Goal: Task Accomplishment & Management: Complete application form

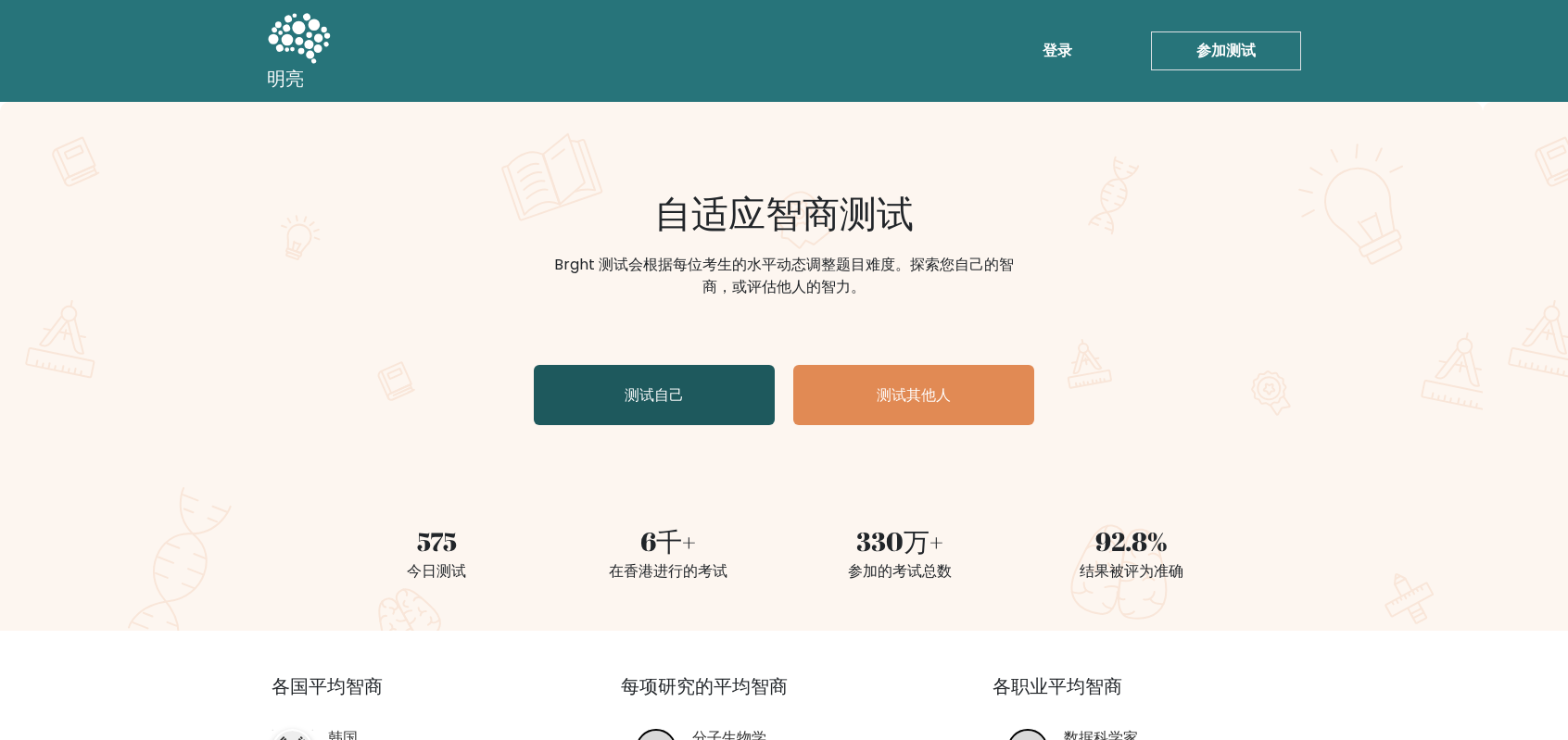
click at [677, 410] on link "测试自己" at bounding box center [654, 395] width 241 height 60
click at [707, 403] on link "测试自己" at bounding box center [654, 395] width 241 height 60
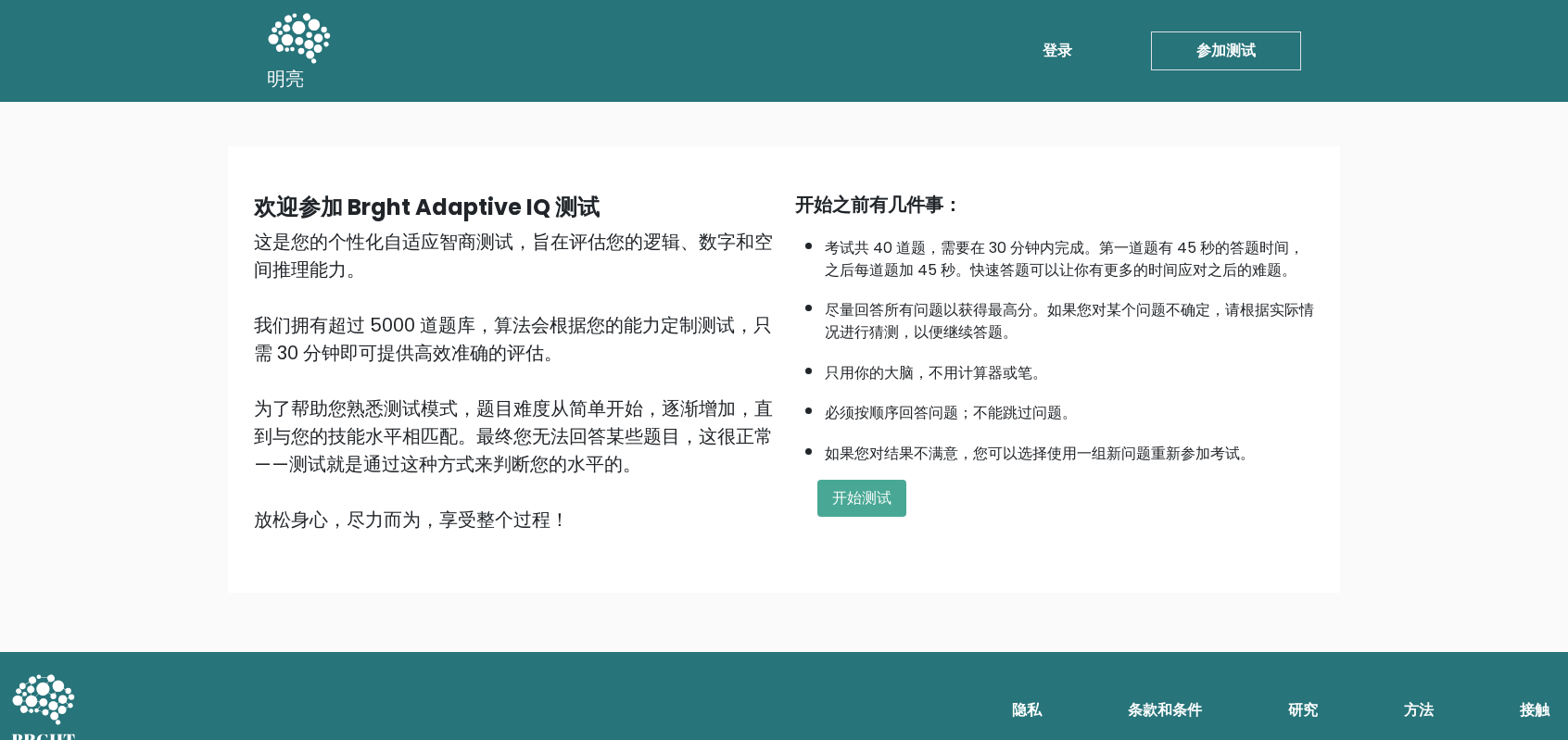
click at [835, 373] on font "只用你的大脑，不用计算器或笔。" at bounding box center [936, 373] width 223 height 21
click at [831, 510] on button "开始测试" at bounding box center [862, 498] width 89 height 37
click at [849, 479] on button "开始测试" at bounding box center [862, 498] width 89 height 37
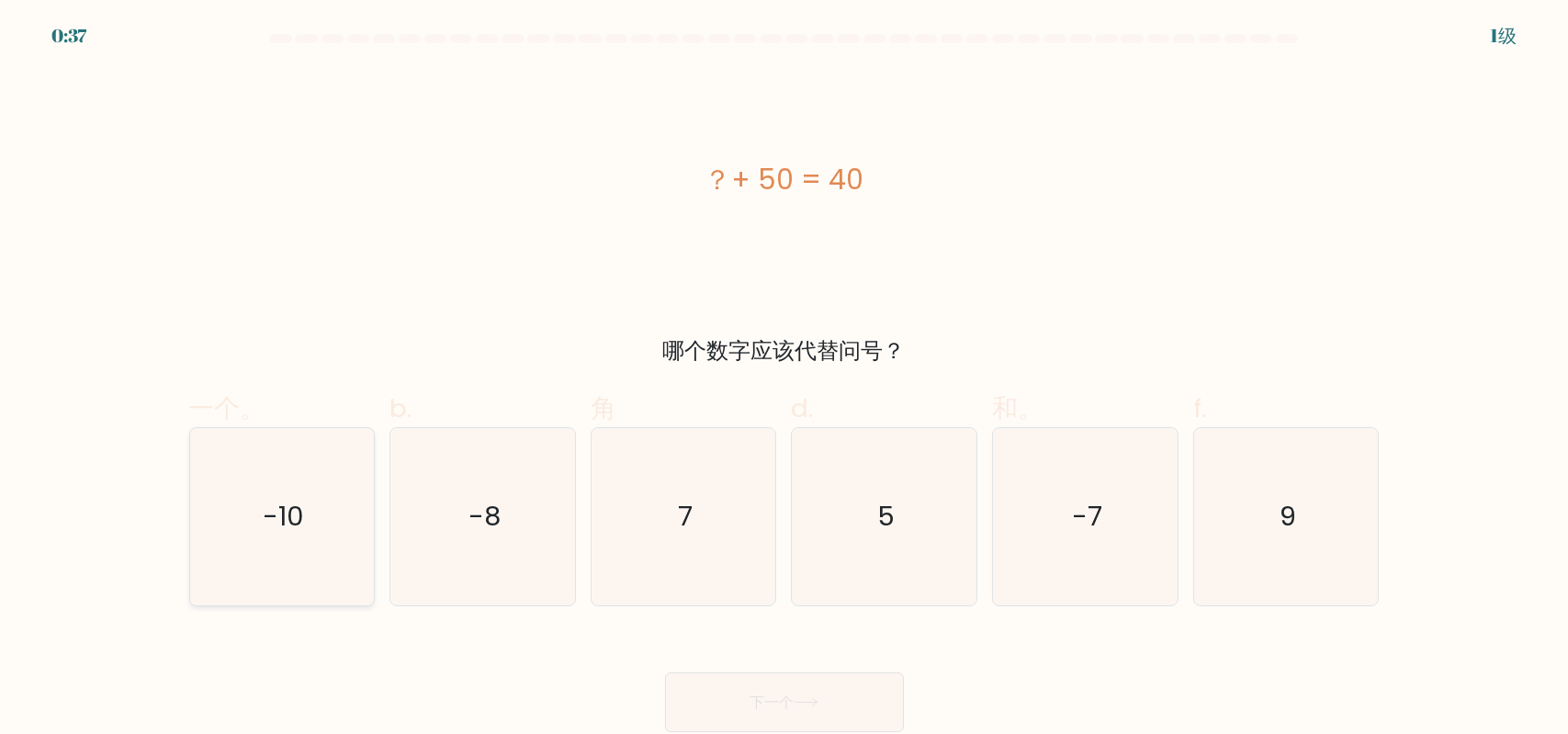
click at [324, 487] on icon "-10" at bounding box center [281, 517] width 178 height 178
click at [784, 379] on input "一个。 -10" at bounding box center [784, 374] width 1 height 12
radio input "true"
click at [785, 694] on font "下一个" at bounding box center [772, 702] width 44 height 21
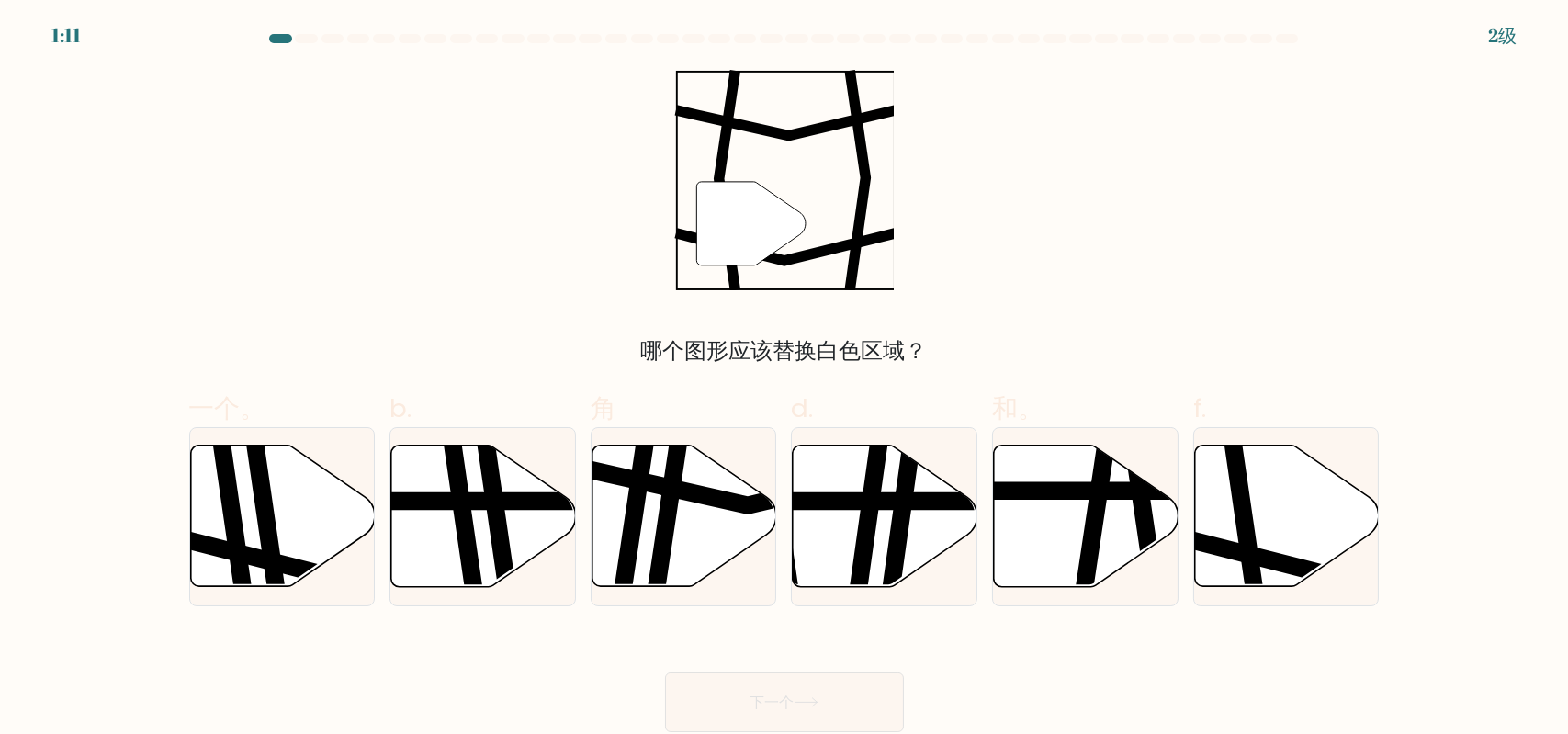
drag, startPoint x: 1245, startPoint y: 529, endPoint x: 832, endPoint y: 308, distance: 468.4
click at [832, 308] on form at bounding box center [784, 382] width 1568 height 698
click at [833, 348] on font "哪个图形应该替换白色区域？" at bounding box center [784, 351] width 286 height 31
click at [1263, 522] on icon at bounding box center [1287, 516] width 184 height 141
click at [785, 379] on input "f." at bounding box center [784, 374] width 1 height 12
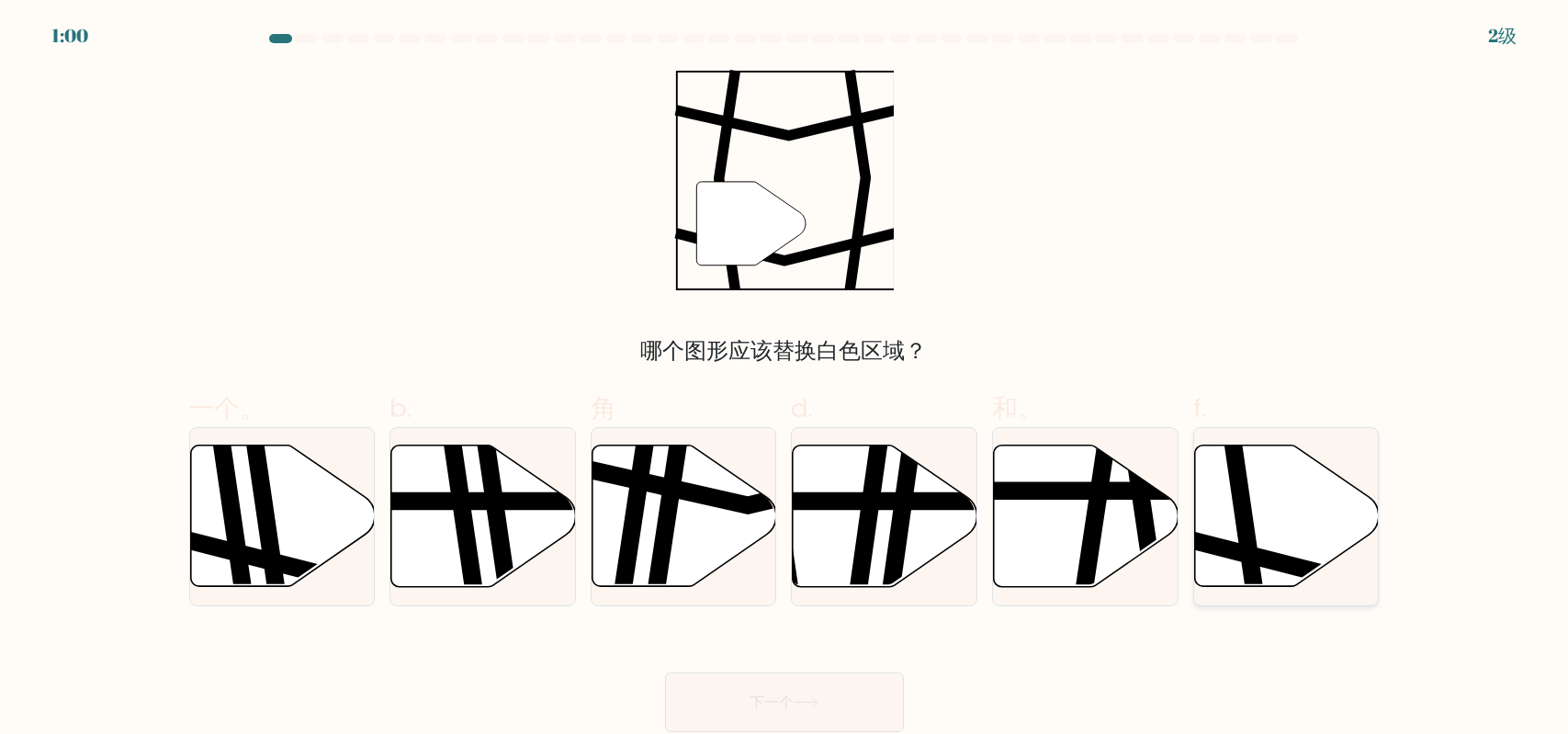
radio input "true"
click at [841, 676] on button "下一个" at bounding box center [784, 702] width 239 height 60
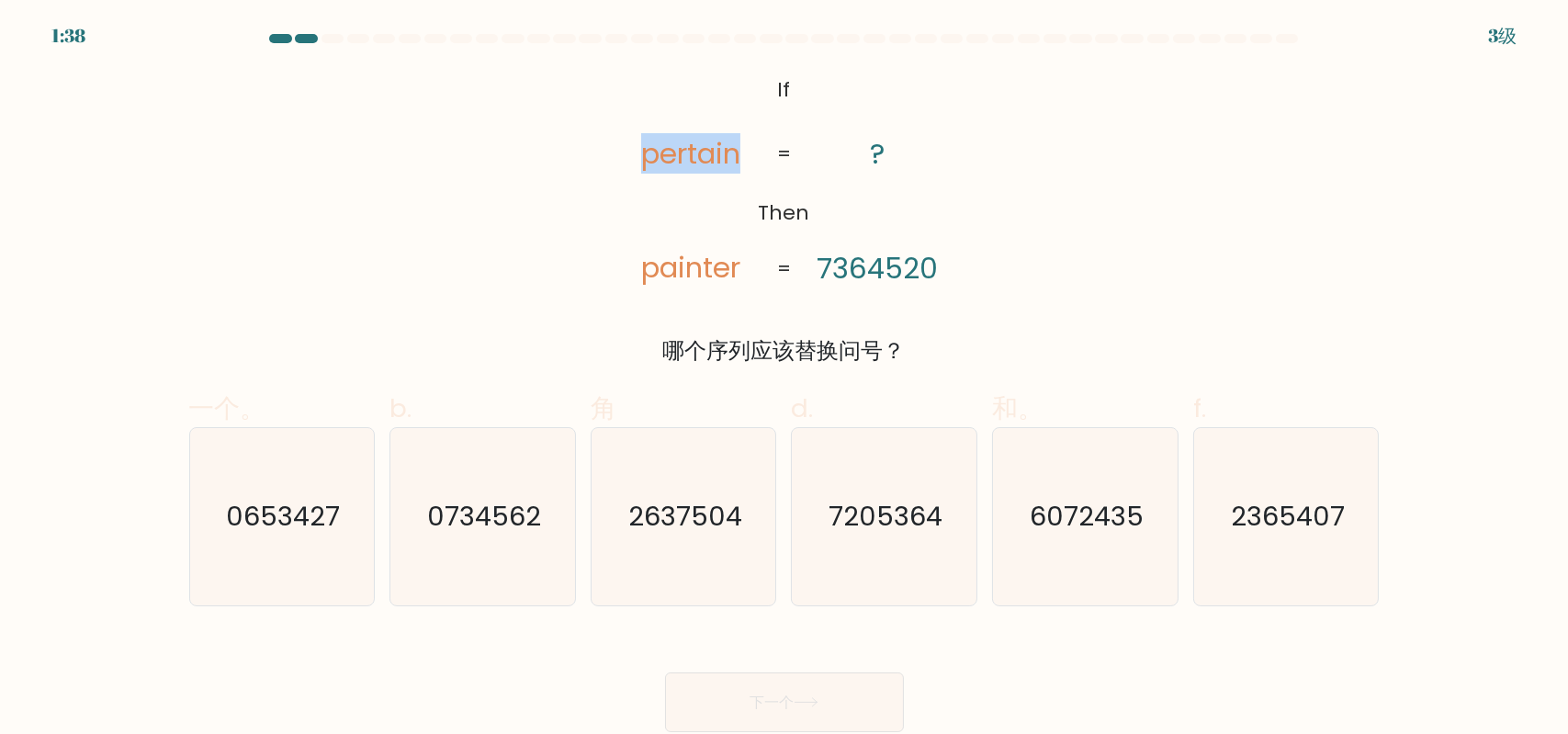
drag, startPoint x: 639, startPoint y: 159, endPoint x: 742, endPoint y: 147, distance: 103.7
click at [742, 147] on icon "@import url('https://fonts.googleapis.com/css?family=Abril+Fatface:400,100,100i…" at bounding box center [784, 181] width 357 height 221
copy tspan "pertain"
click at [712, 272] on tspan "painter" at bounding box center [690, 267] width 99 height 40
drag, startPoint x: 778, startPoint y: 85, endPoint x: 960, endPoint y: 270, distance: 259.5
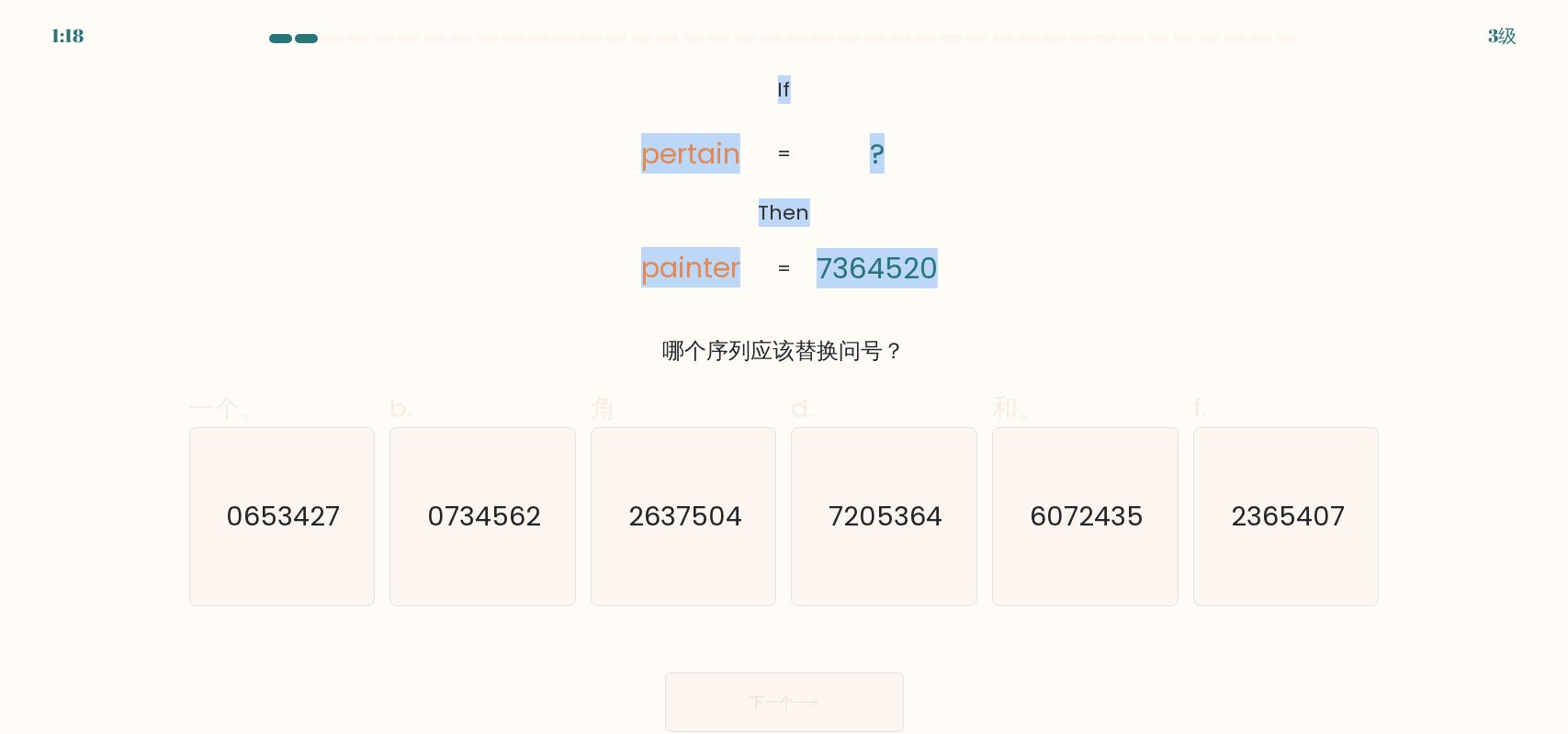
click at [960, 270] on icon "@import url('https://fonts.googleapis.com/css?family=Abril+Fatface:400,100,100i…" at bounding box center [784, 181] width 357 height 221
click at [898, 266] on tspan "7364520" at bounding box center [877, 268] width 121 height 40
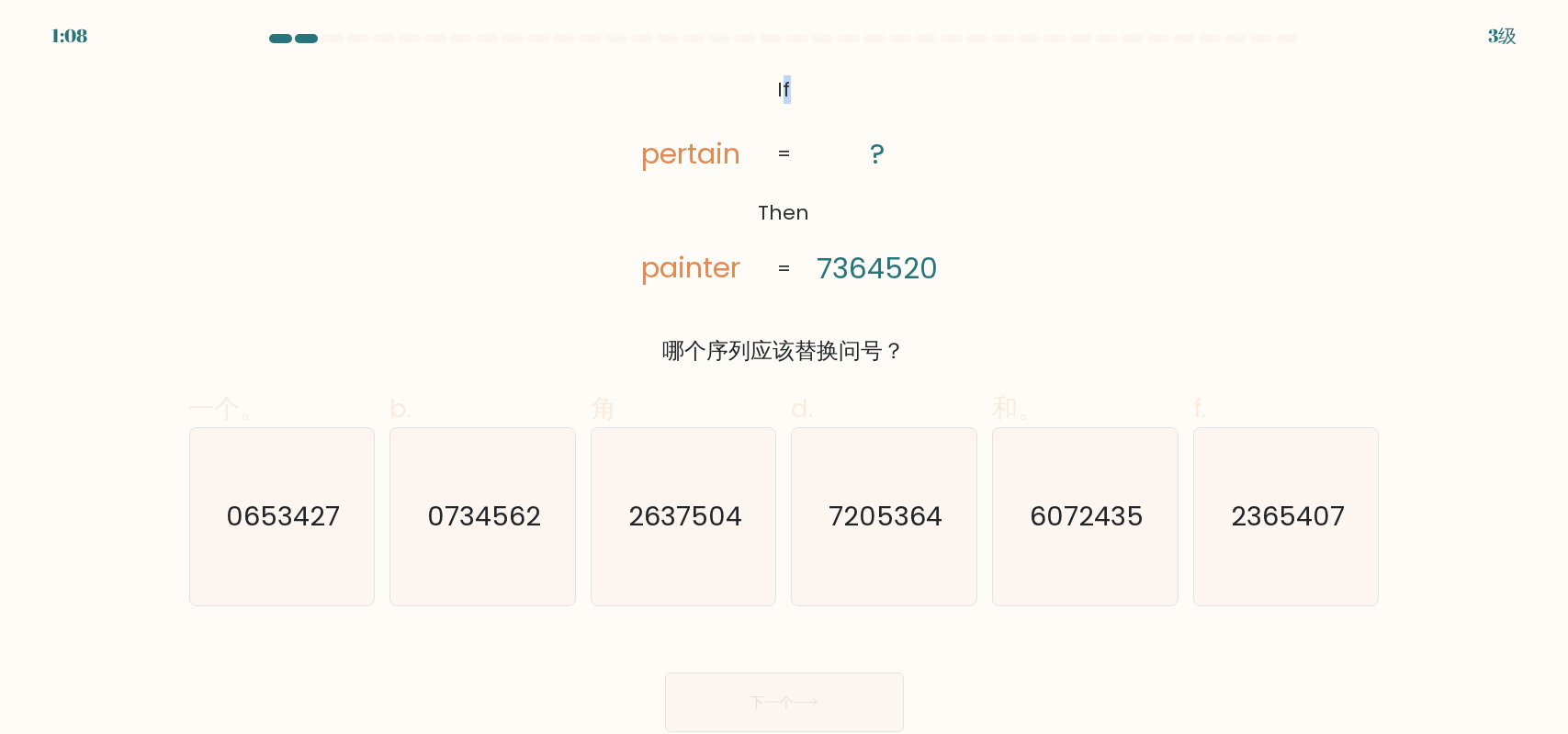
drag, startPoint x: 781, startPoint y: 90, endPoint x: 797, endPoint y: 89, distance: 16.0
click at [797, 89] on icon "@import url('https://fonts.googleapis.com/css?family=Abril+Fatface:400,100,100i…" at bounding box center [784, 181] width 357 height 221
drag, startPoint x: 792, startPoint y: 88, endPoint x: 771, endPoint y: 90, distance: 21.1
click at [771, 90] on icon "@import url('https://fonts.googleapis.com/css?family=Abril+Fatface:400,100,100i…" at bounding box center [784, 181] width 357 height 221
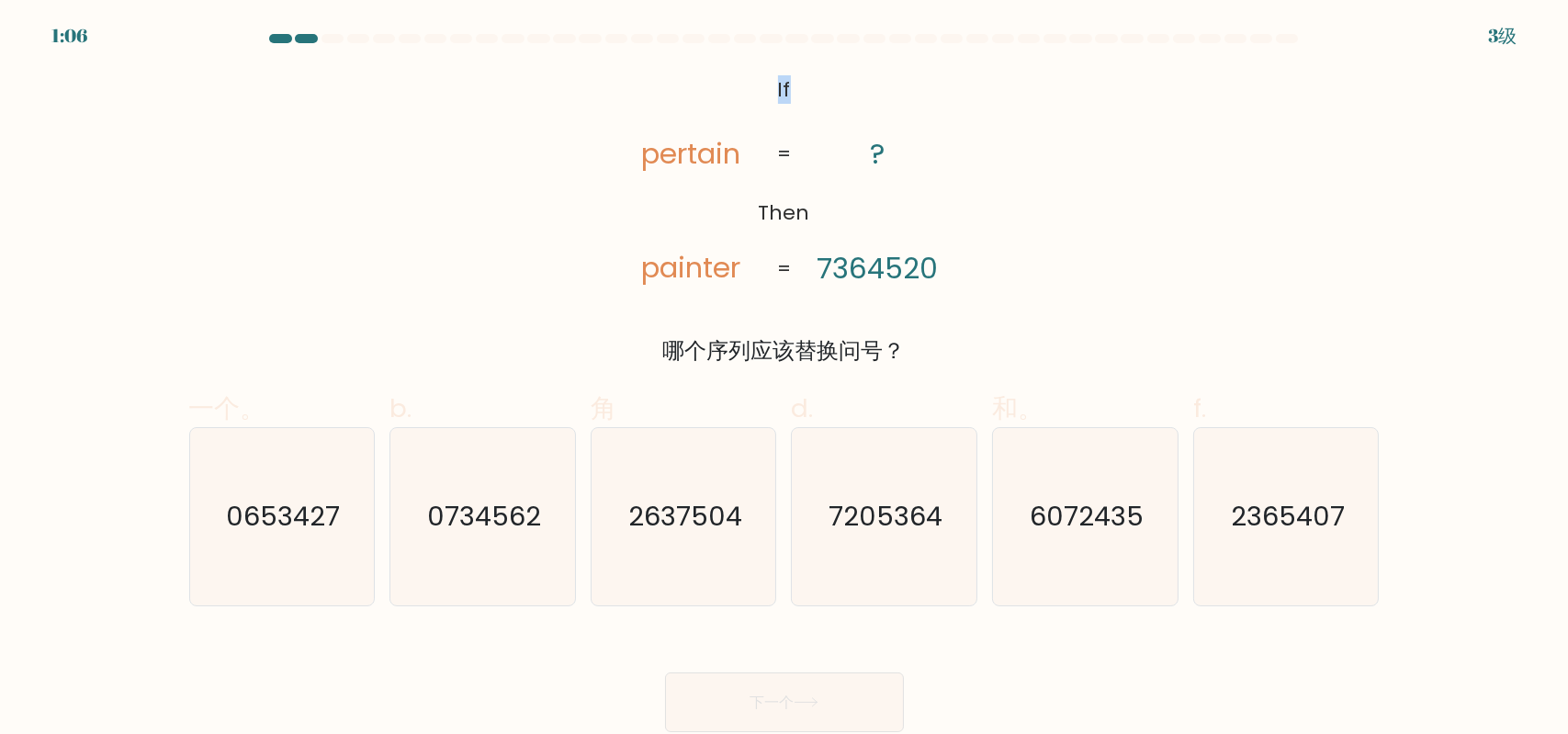
copy tspan "If"
drag, startPoint x: 815, startPoint y: 211, endPoint x: 760, endPoint y: 211, distance: 55.0
click at [760, 211] on icon "@import url('https://fonts.googleapis.com/css?family=Abril+Fatface:400,100,100i…" at bounding box center [784, 181] width 357 height 221
copy tspan "Then"
click at [727, 131] on icon "@import url('https://fonts.googleapis.com/css?family=Abril+Fatface:400,100,100i…" at bounding box center [784, 181] width 357 height 221
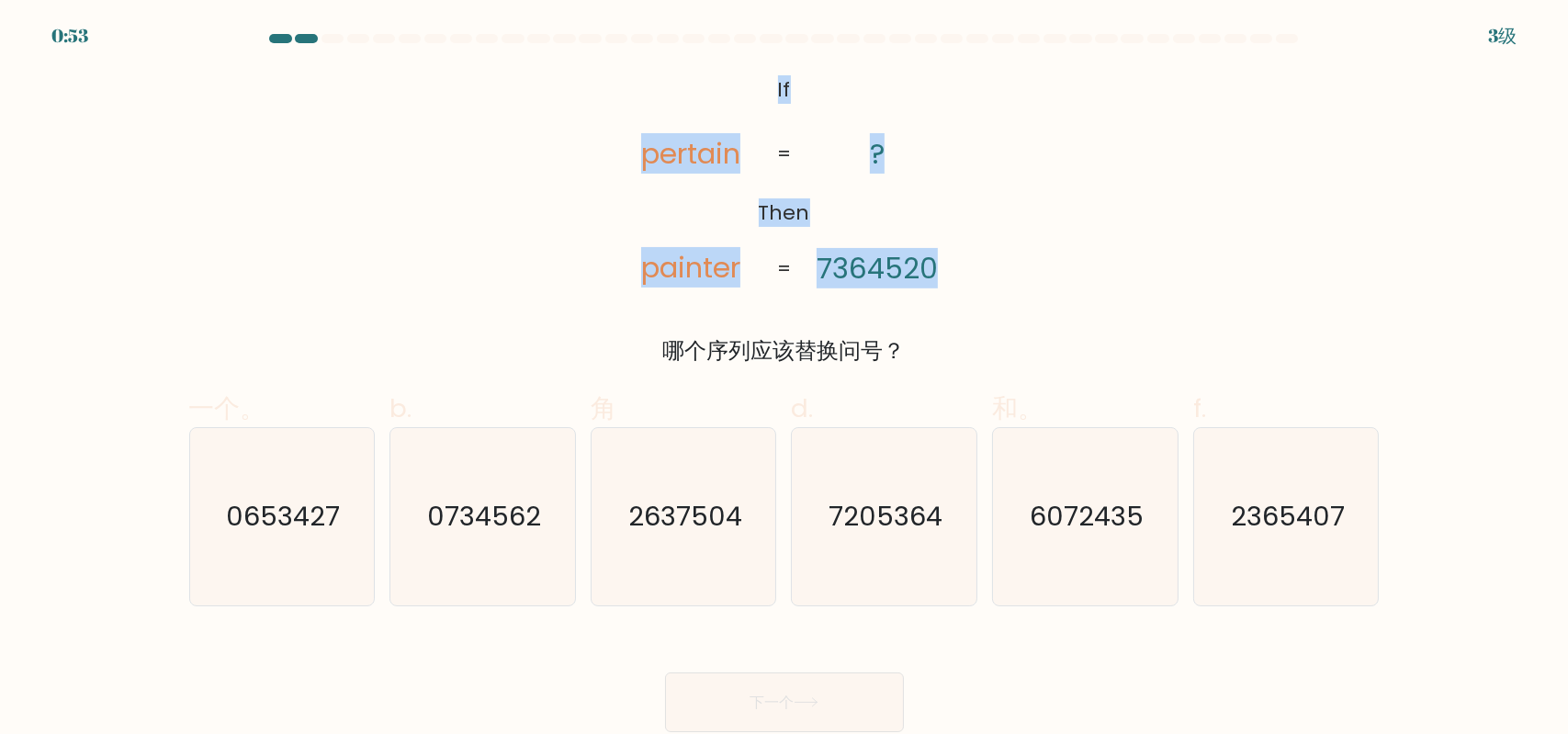
drag, startPoint x: 773, startPoint y: 86, endPoint x: 942, endPoint y: 274, distance: 252.8
click at [942, 274] on icon "@import url('https://fonts.googleapis.com/css?family=Abril+Fatface:400,100,100i…" at bounding box center [784, 181] width 357 height 221
copy icon "If Then pertain painter ? 7364520"
click at [707, 275] on tspan "painter" at bounding box center [690, 267] width 99 height 40
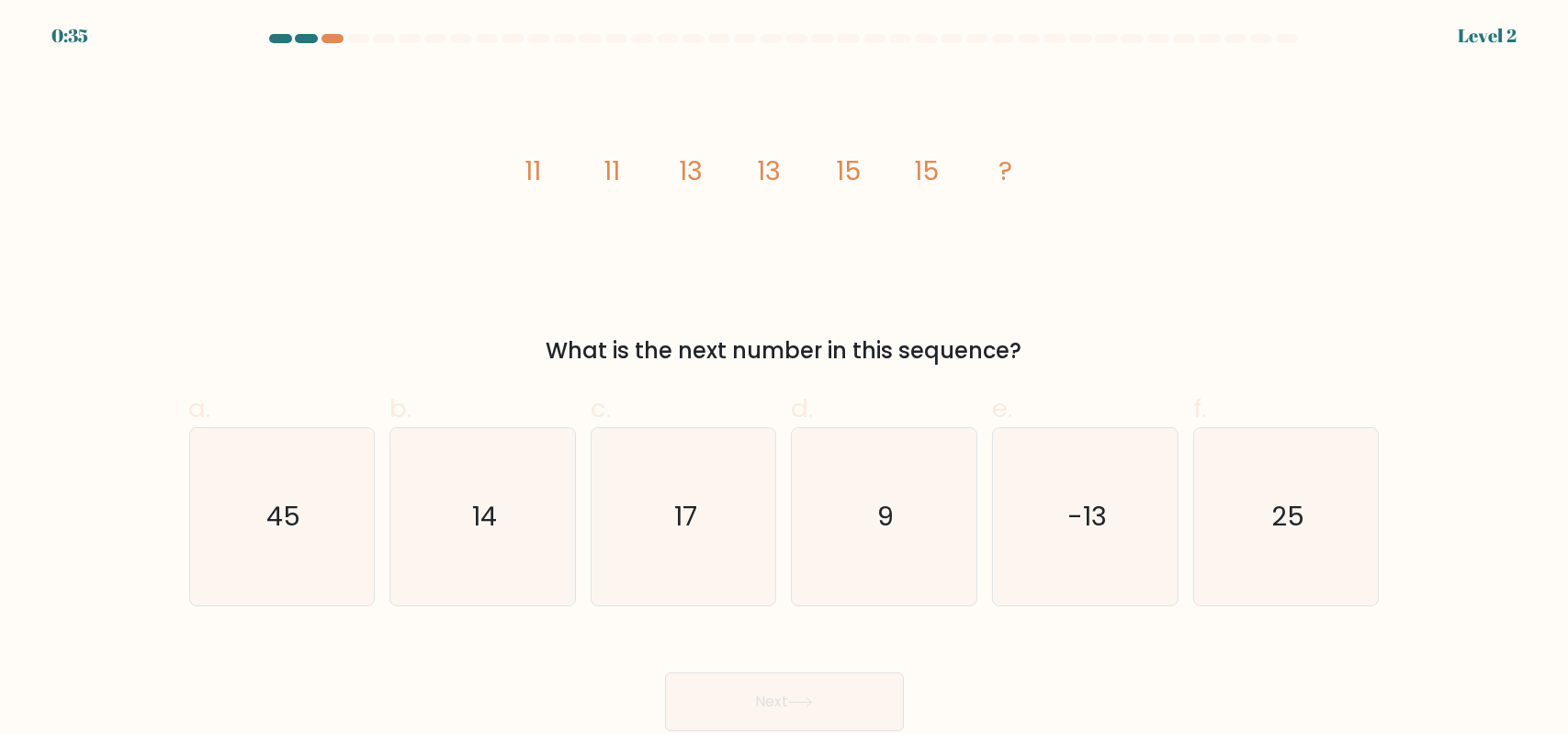
click at [922, 226] on icon "image/svg+xml 11 11 13 13 15 15 ?" at bounding box center [784, 181] width 551 height 221
click at [308, 37] on div at bounding box center [305, 38] width 22 height 10
click at [300, 42] on div at bounding box center [305, 38] width 22 height 10
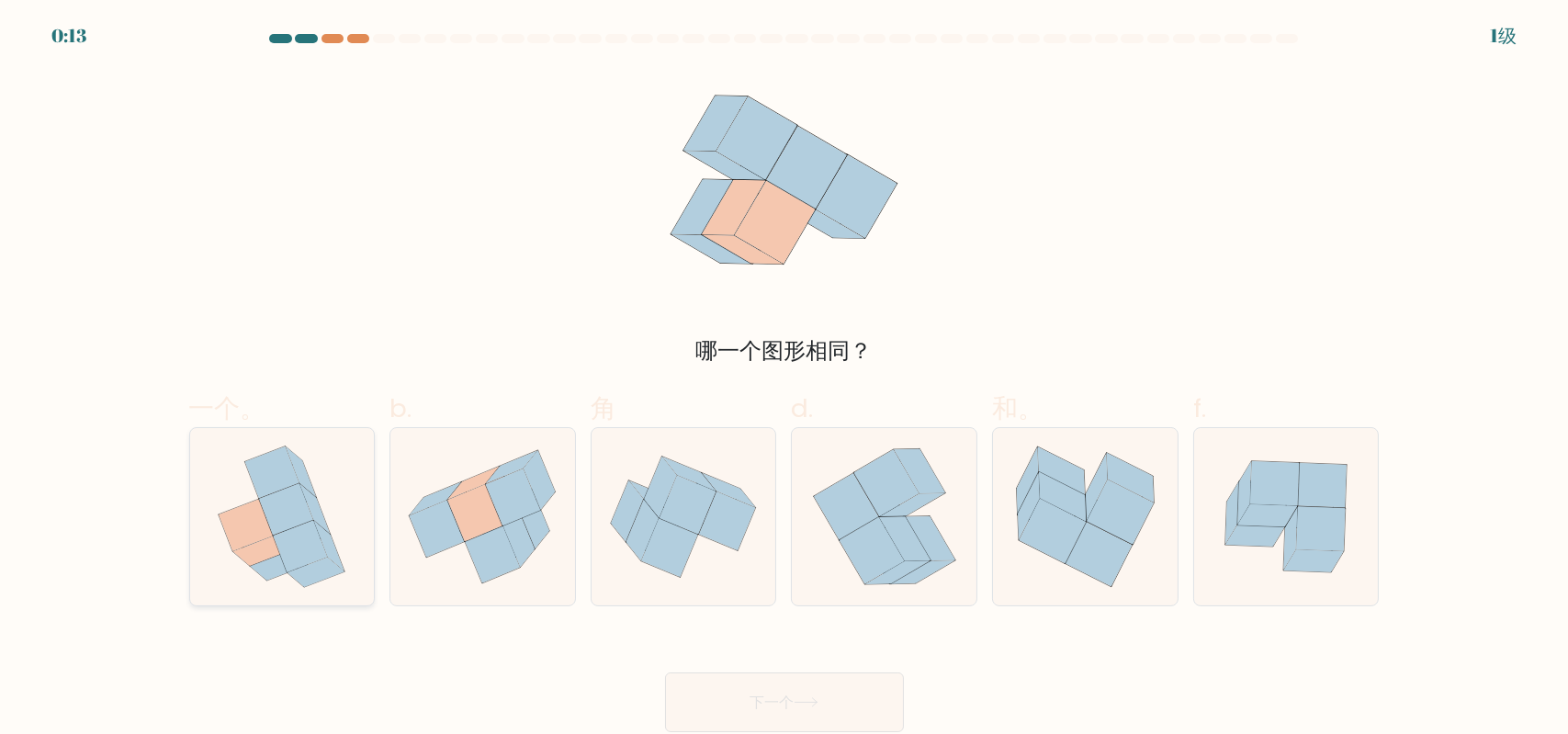
click at [320, 474] on icon at bounding box center [281, 517] width 157 height 178
click at [784, 379] on input "一个。" at bounding box center [784, 374] width 1 height 12
radio input "true"
click at [730, 695] on button "下一个" at bounding box center [784, 702] width 239 height 60
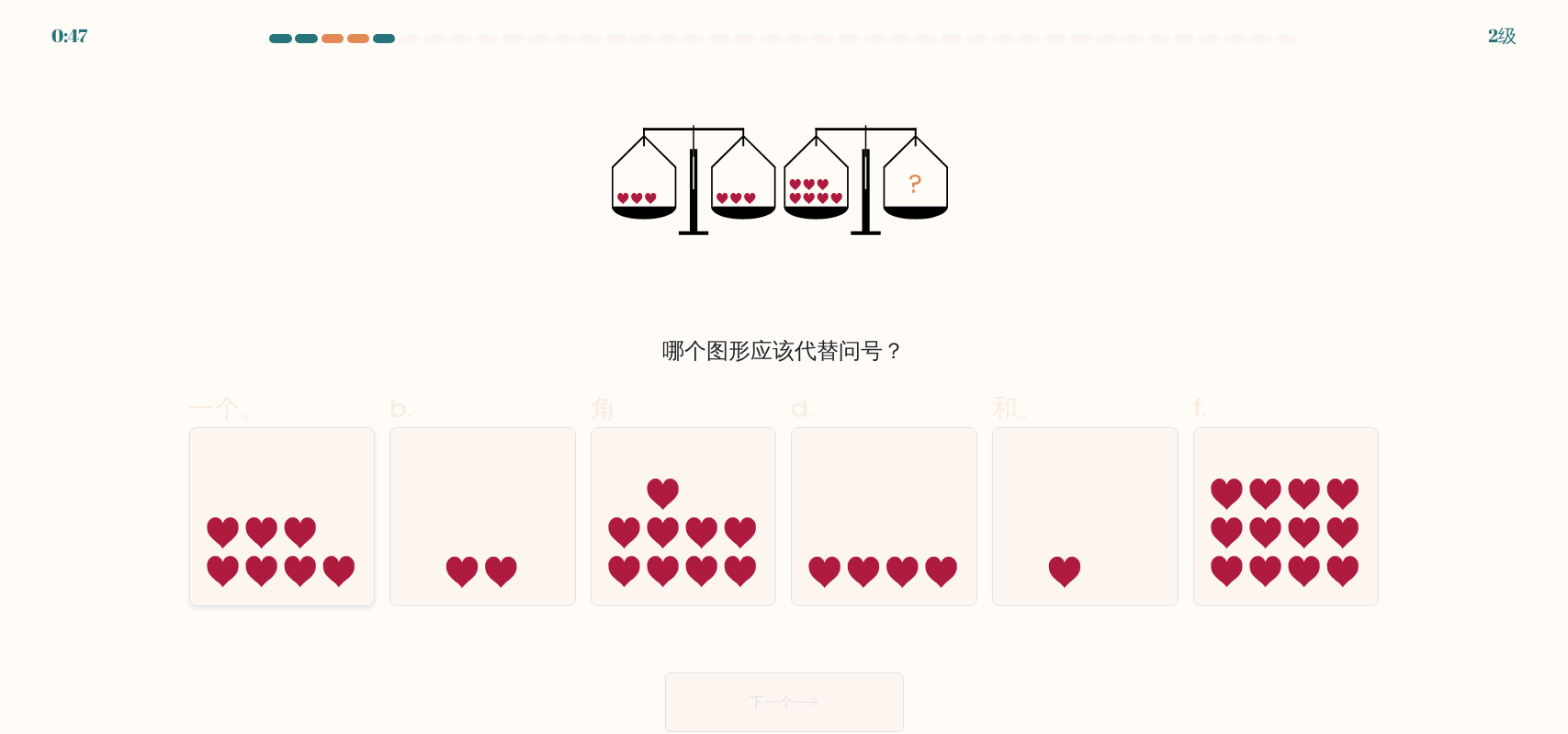
click at [356, 477] on icon at bounding box center [282, 516] width 184 height 153
click at [784, 379] on input "一个。" at bounding box center [784, 374] width 1 height 12
radio input "true"
click at [750, 703] on font "下一个" at bounding box center [772, 702] width 44 height 21
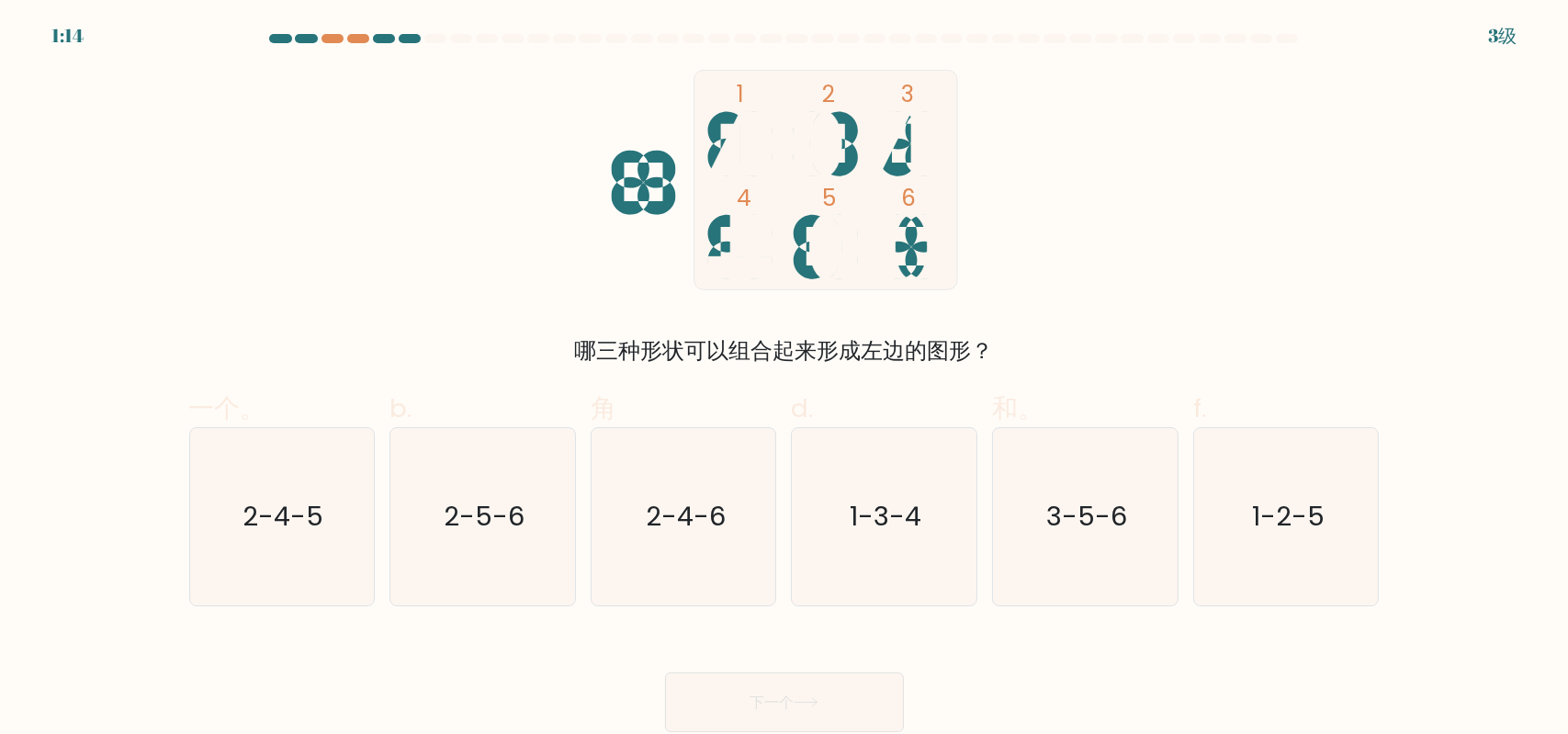
drag, startPoint x: 572, startPoint y: 353, endPoint x: 977, endPoint y: 333, distance: 405.5
click at [977, 333] on div "1 2 3 4 5 6 哪三种形状可以组合起来形成左边的图形？" at bounding box center [784, 219] width 1213 height 298
drag, startPoint x: 906, startPoint y: 247, endPoint x: 819, endPoint y: 252, distance: 87.1
click at [819, 252] on icon "1 2 3 4 5 6" at bounding box center [784, 181] width 495 height 221
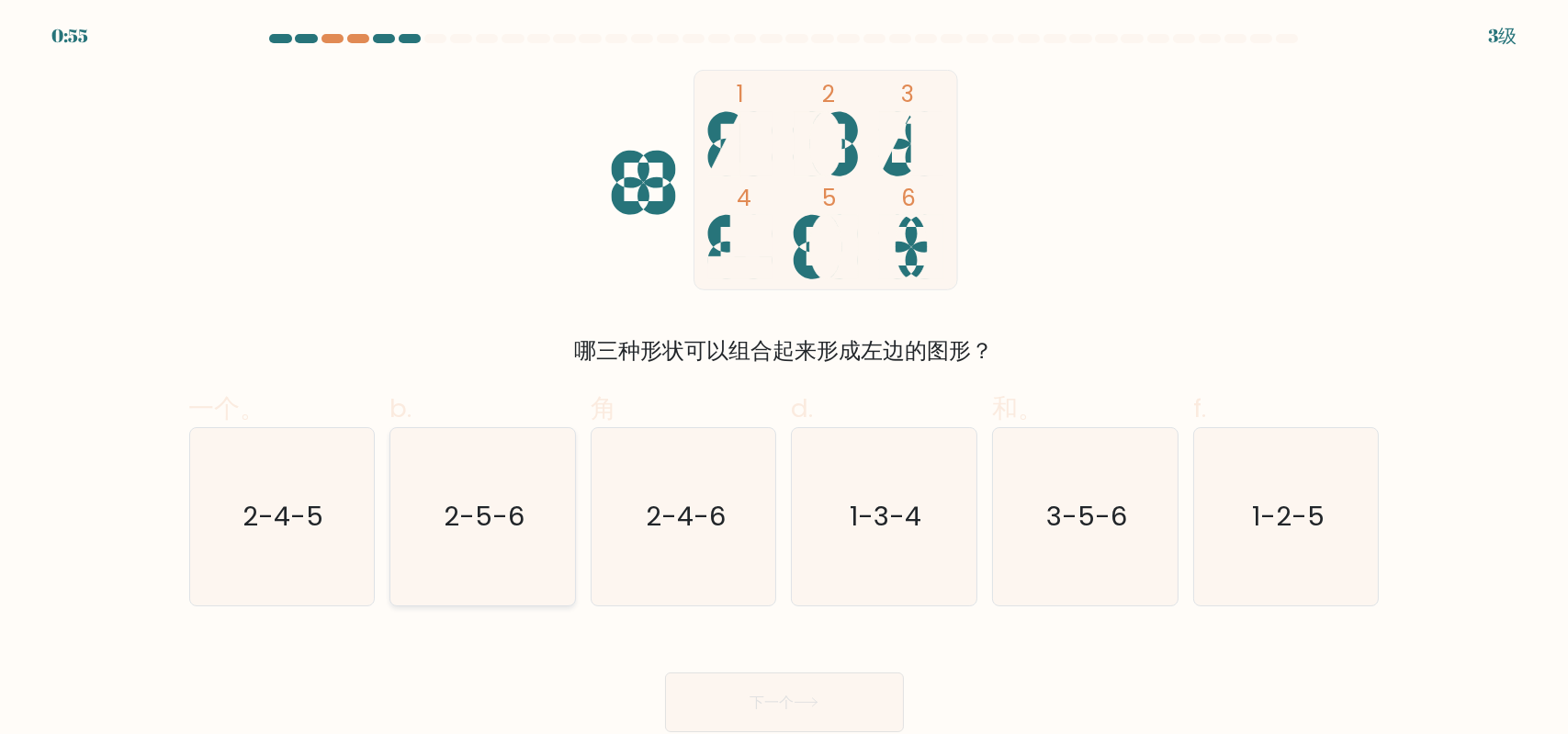
click at [509, 479] on icon "2-5-6" at bounding box center [482, 517] width 178 height 178
click at [784, 379] on input "b. 2-5-6" at bounding box center [784, 374] width 1 height 12
radio input "true"
click at [776, 683] on button "下一个" at bounding box center [784, 702] width 239 height 60
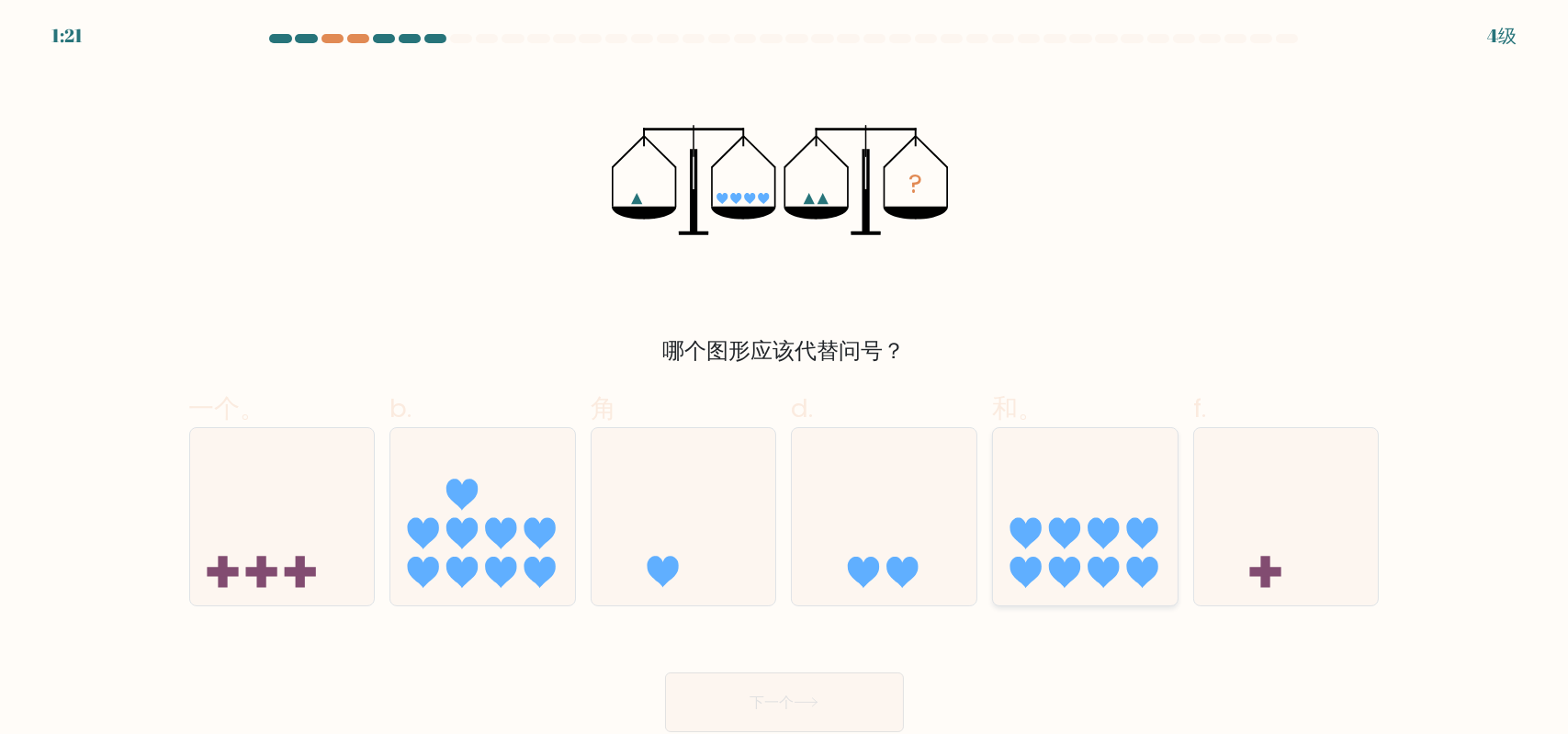
click at [1065, 550] on icon at bounding box center [1085, 516] width 184 height 153
click at [785, 379] on input "和。" at bounding box center [784, 374] width 1 height 12
radio input "true"
click at [790, 679] on button "下一个" at bounding box center [784, 702] width 239 height 60
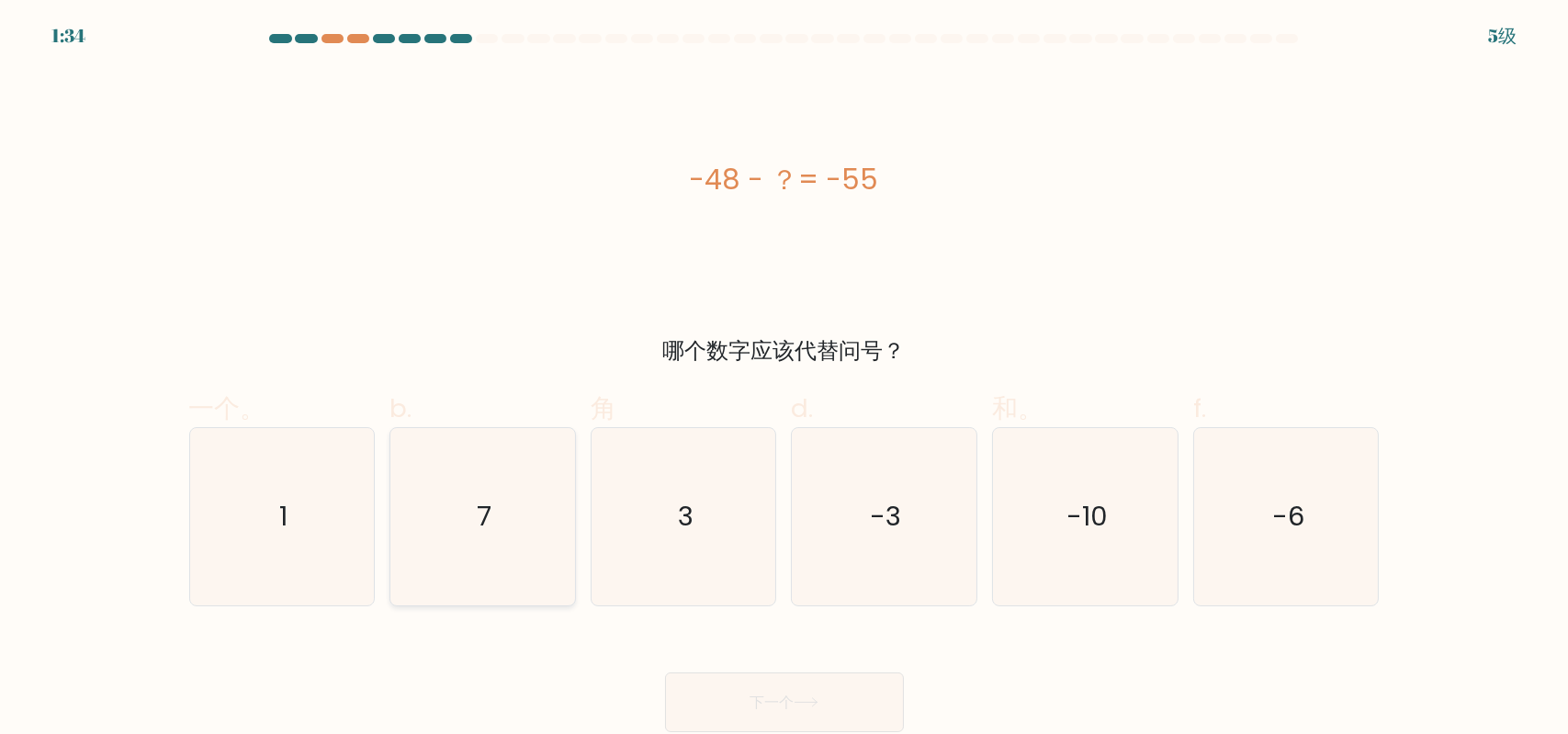
click at [489, 554] on icon "7" at bounding box center [482, 517] width 178 height 178
click at [784, 379] on input "b. 7" at bounding box center [784, 374] width 1 height 12
radio input "true"
click at [780, 715] on button "下一个" at bounding box center [784, 702] width 239 height 60
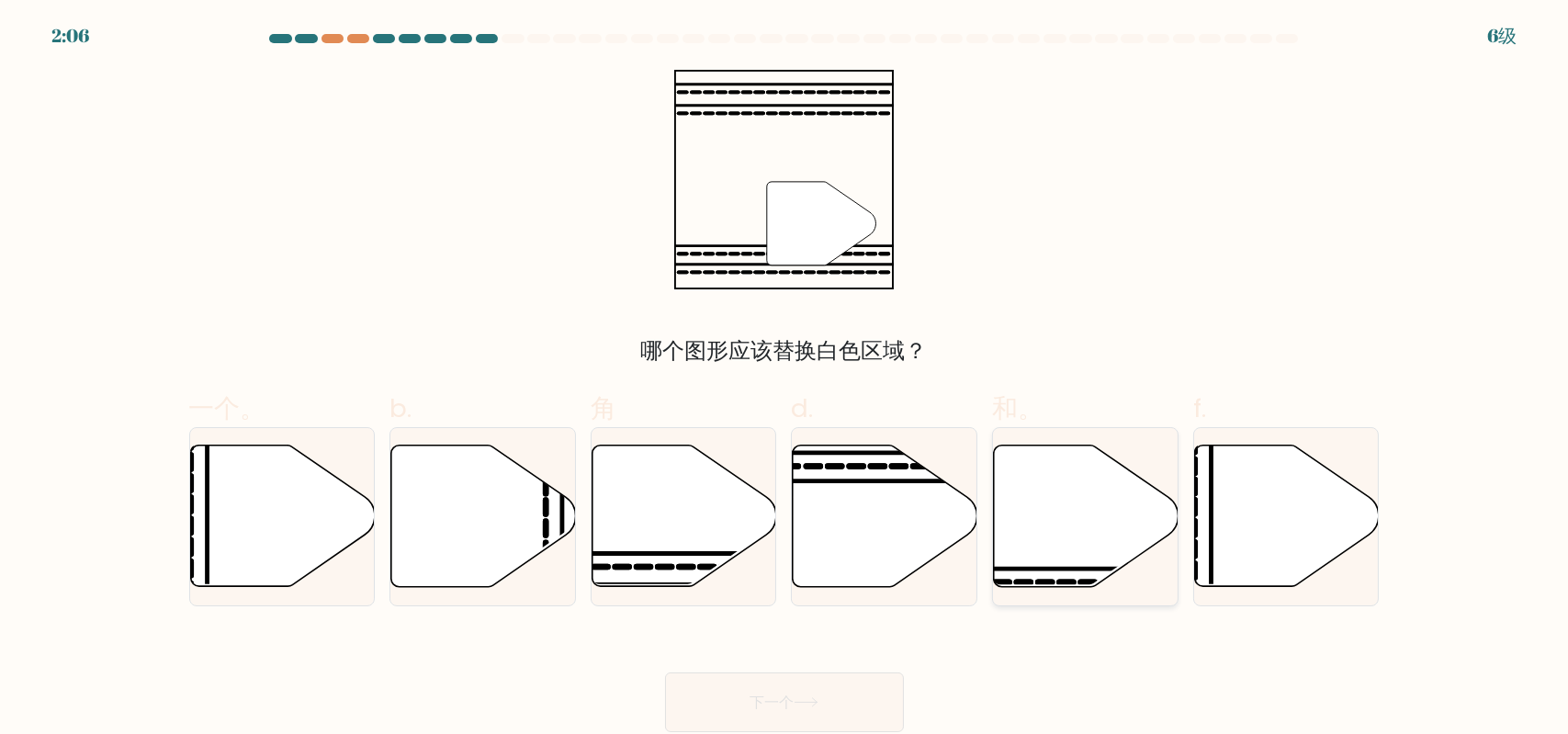
click at [1066, 499] on icon at bounding box center [1086, 516] width 184 height 141
click at [785, 379] on input "和。" at bounding box center [784, 374] width 1 height 12
radio input "true"
click at [652, 511] on icon at bounding box center [685, 516] width 184 height 141
click at [784, 379] on input "角" at bounding box center [784, 374] width 1 height 12
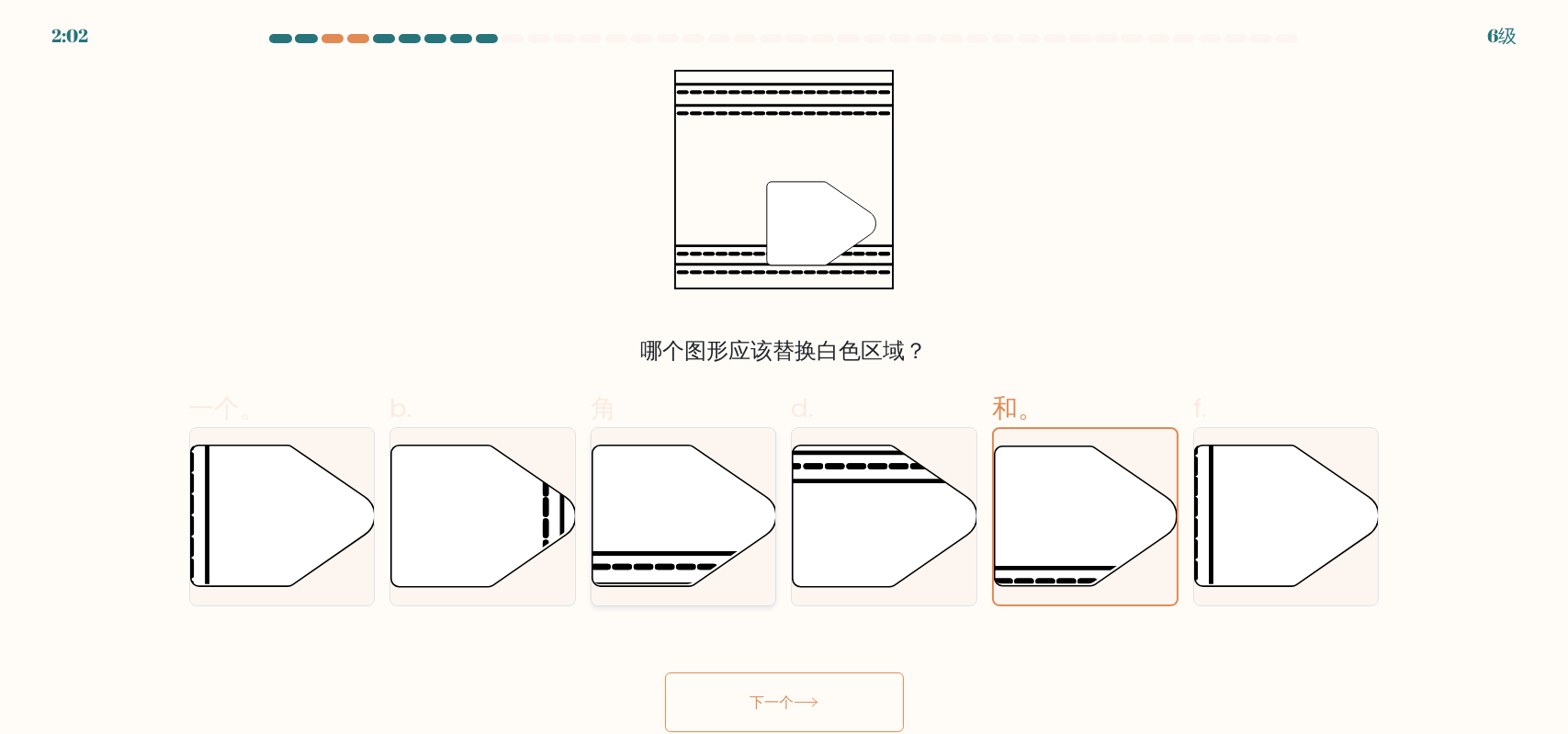
radio input "true"
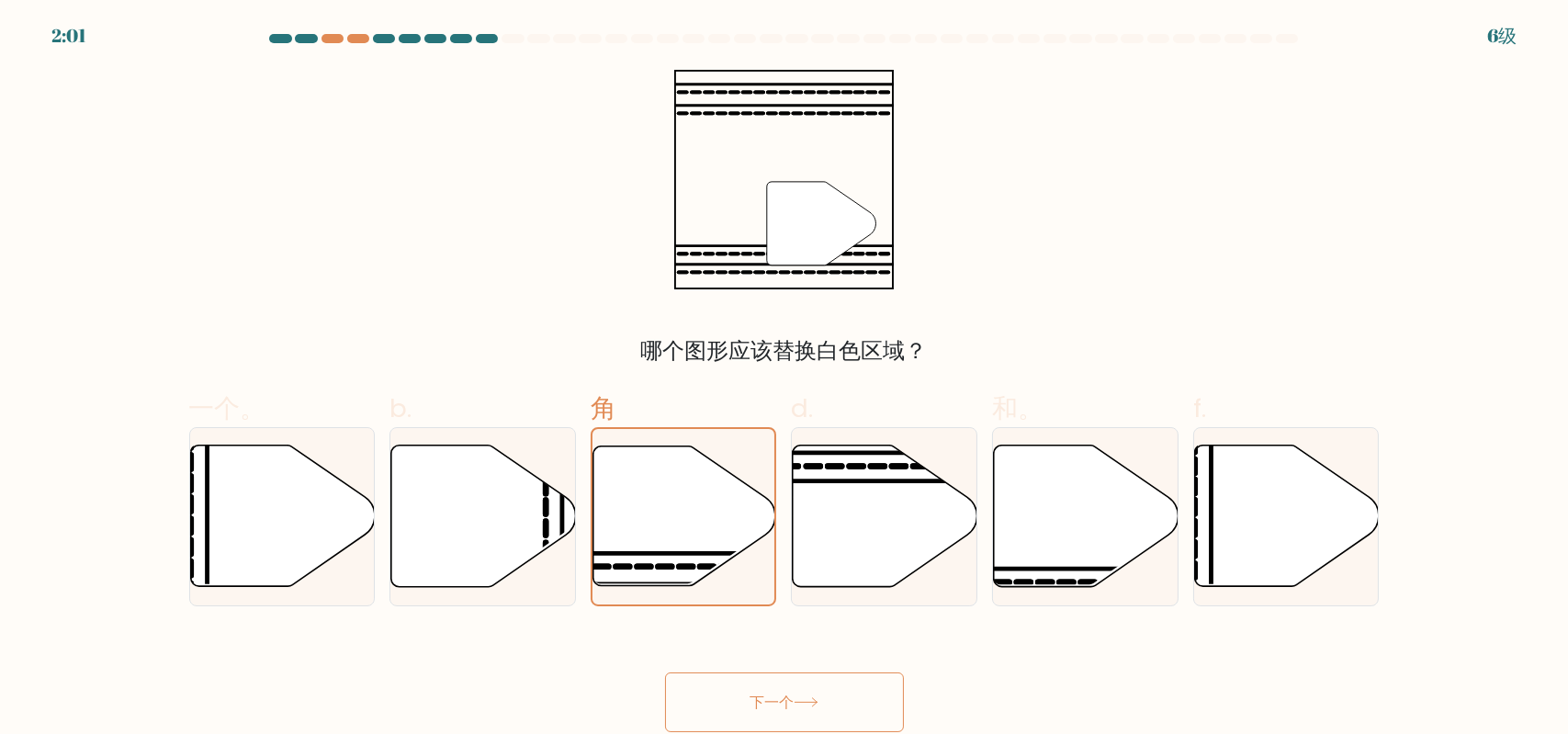
click at [767, 683] on button "下一个" at bounding box center [784, 702] width 239 height 60
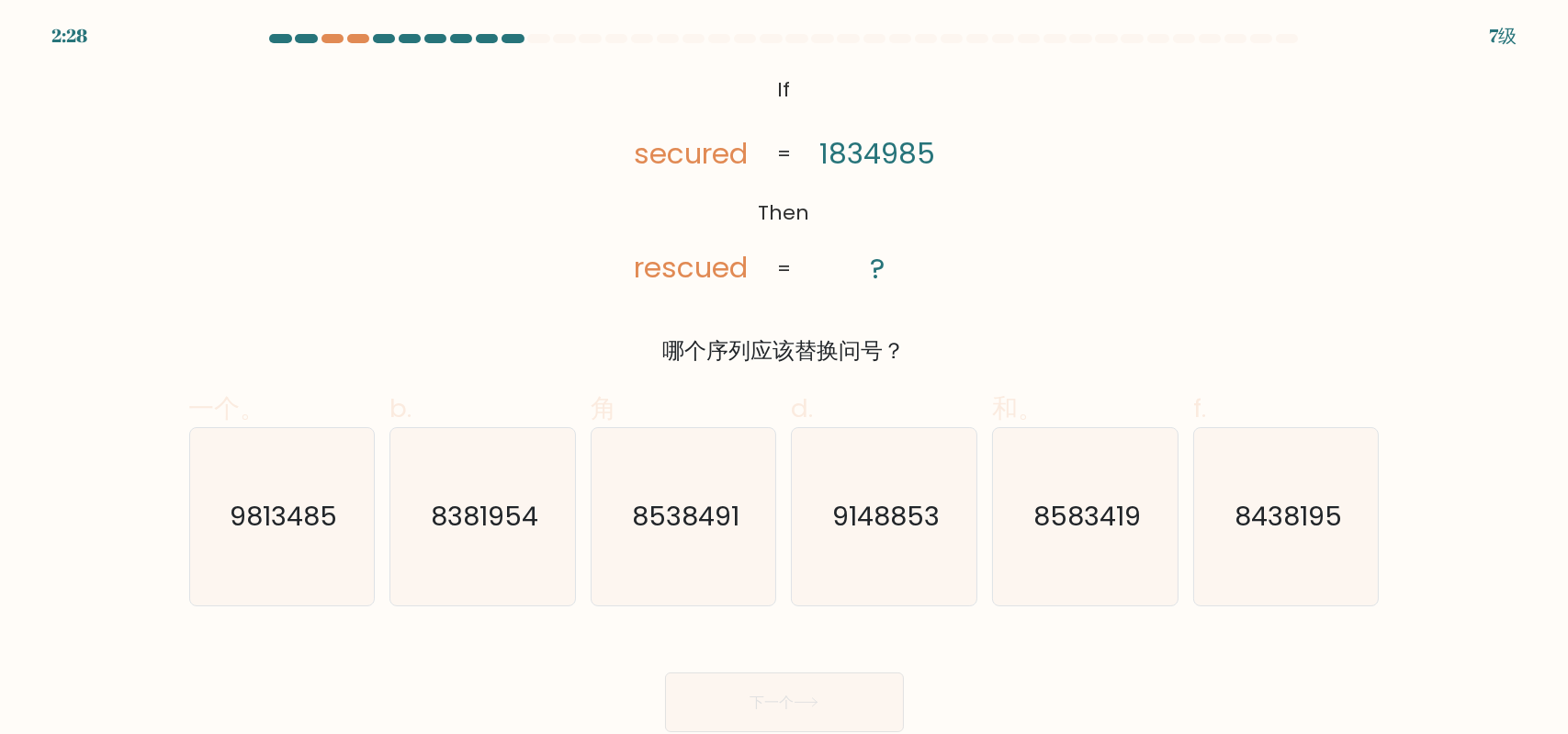
click at [1471, 672] on form "If ?" at bounding box center [784, 382] width 1568 height 698
click at [286, 535] on text "9813485" at bounding box center [283, 516] width 108 height 37
click at [784, 379] on input "一个。 9813485" at bounding box center [784, 374] width 1 height 12
radio input "true"
click at [789, 696] on font "下一个" at bounding box center [772, 702] width 44 height 21
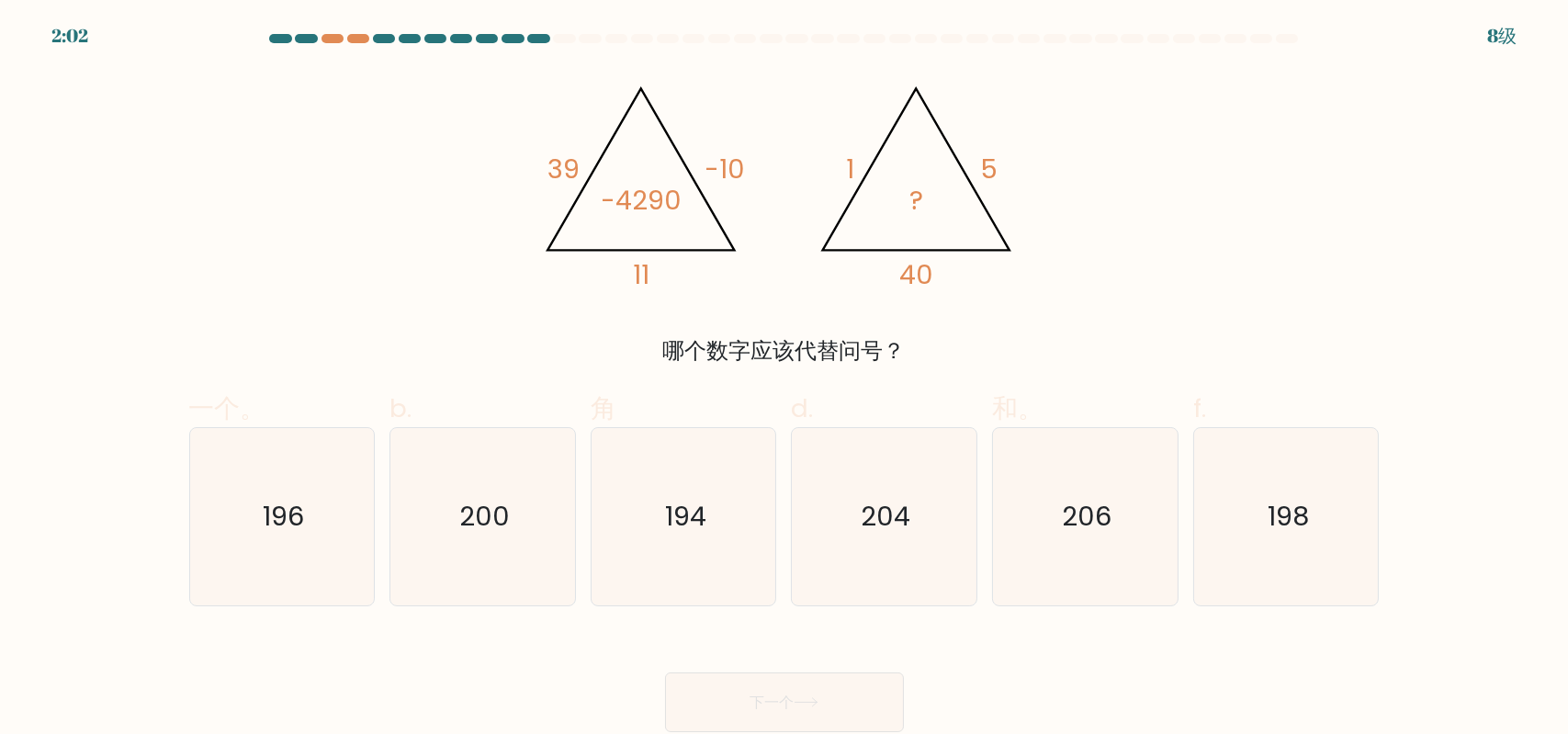
click at [1450, 668] on form at bounding box center [784, 382] width 1568 height 698
drag, startPoint x: 896, startPoint y: 349, endPoint x: 678, endPoint y: 357, distance: 218.1
click at [678, 357] on font "哪个数字应该代替问号？" at bounding box center [784, 351] width 243 height 31
click at [1090, 184] on div "@import url('https://fonts.googleapis.com/css?family=Abril+Fatface:400,100,100i…" at bounding box center [784, 219] width 1213 height 298
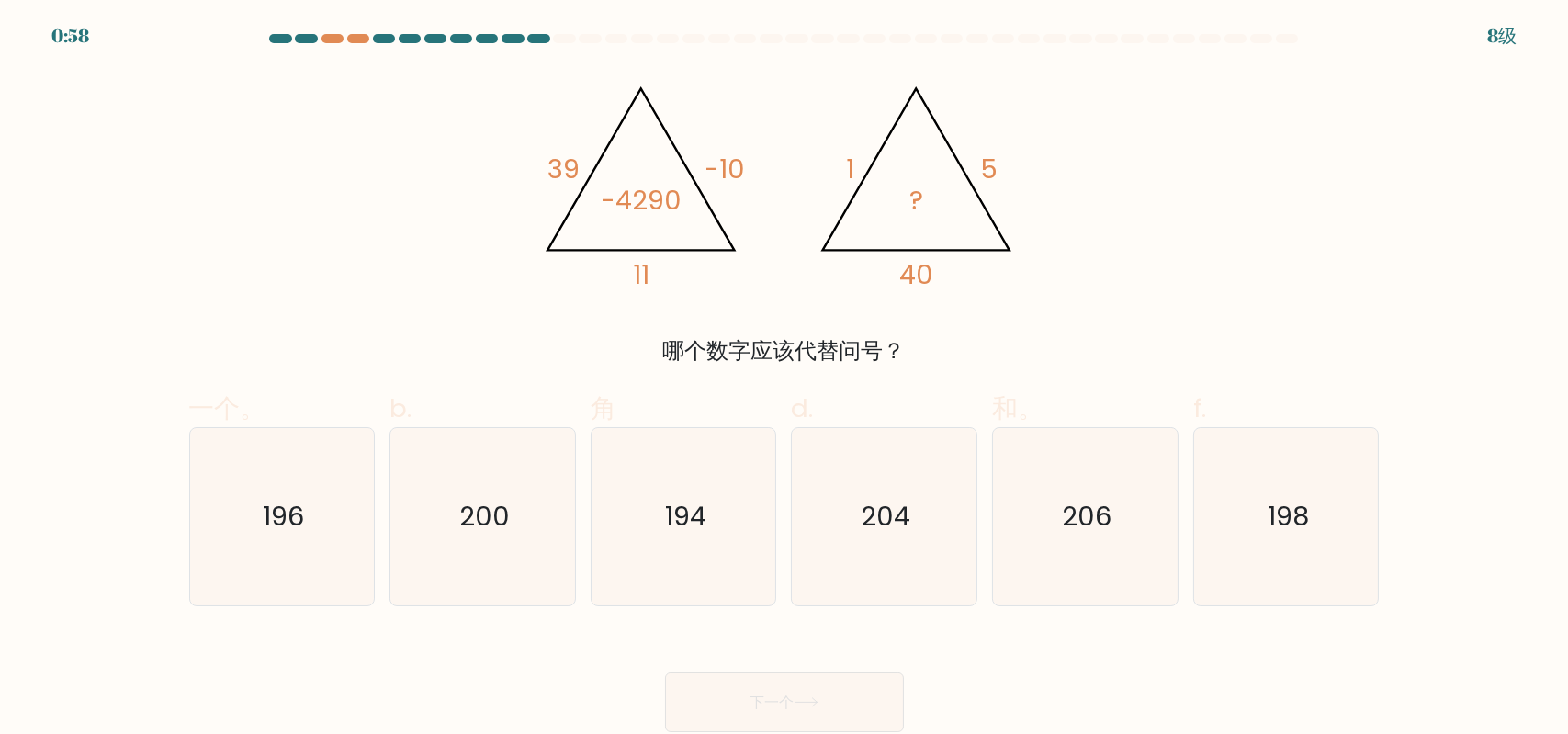
click at [1088, 69] on form at bounding box center [784, 382] width 1568 height 698
click at [506, 482] on icon "200" at bounding box center [482, 517] width 178 height 178
click at [784, 379] on input "b. 200" at bounding box center [784, 374] width 1 height 12
radio input "true"
click at [788, 686] on button "下一个" at bounding box center [784, 702] width 239 height 60
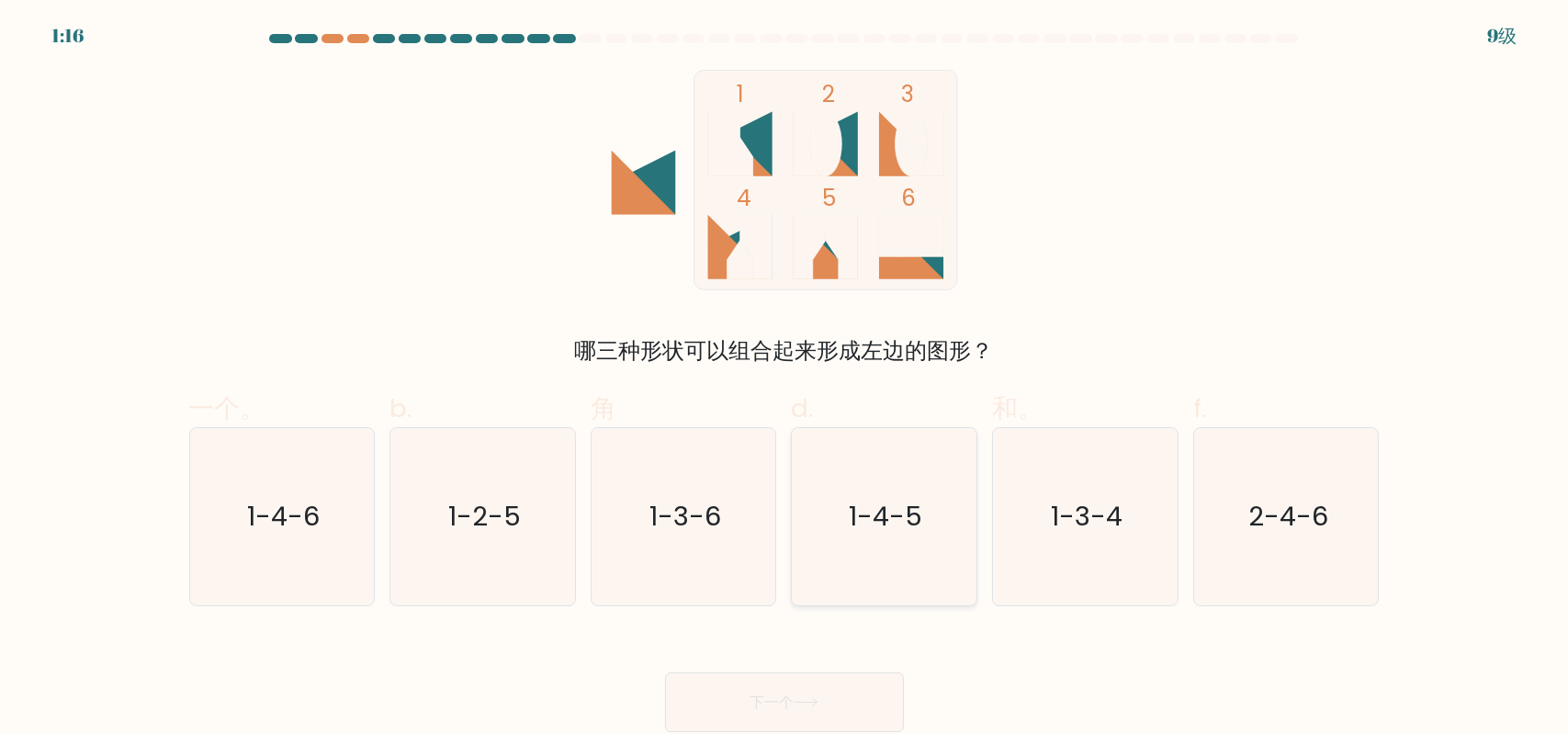
click at [867, 518] on text "1-4-5" at bounding box center [886, 516] width 74 height 37
click at [785, 379] on input "d. 1-4-5" at bounding box center [784, 374] width 1 height 12
radio input "true"
click at [800, 691] on button "下一个" at bounding box center [784, 702] width 239 height 60
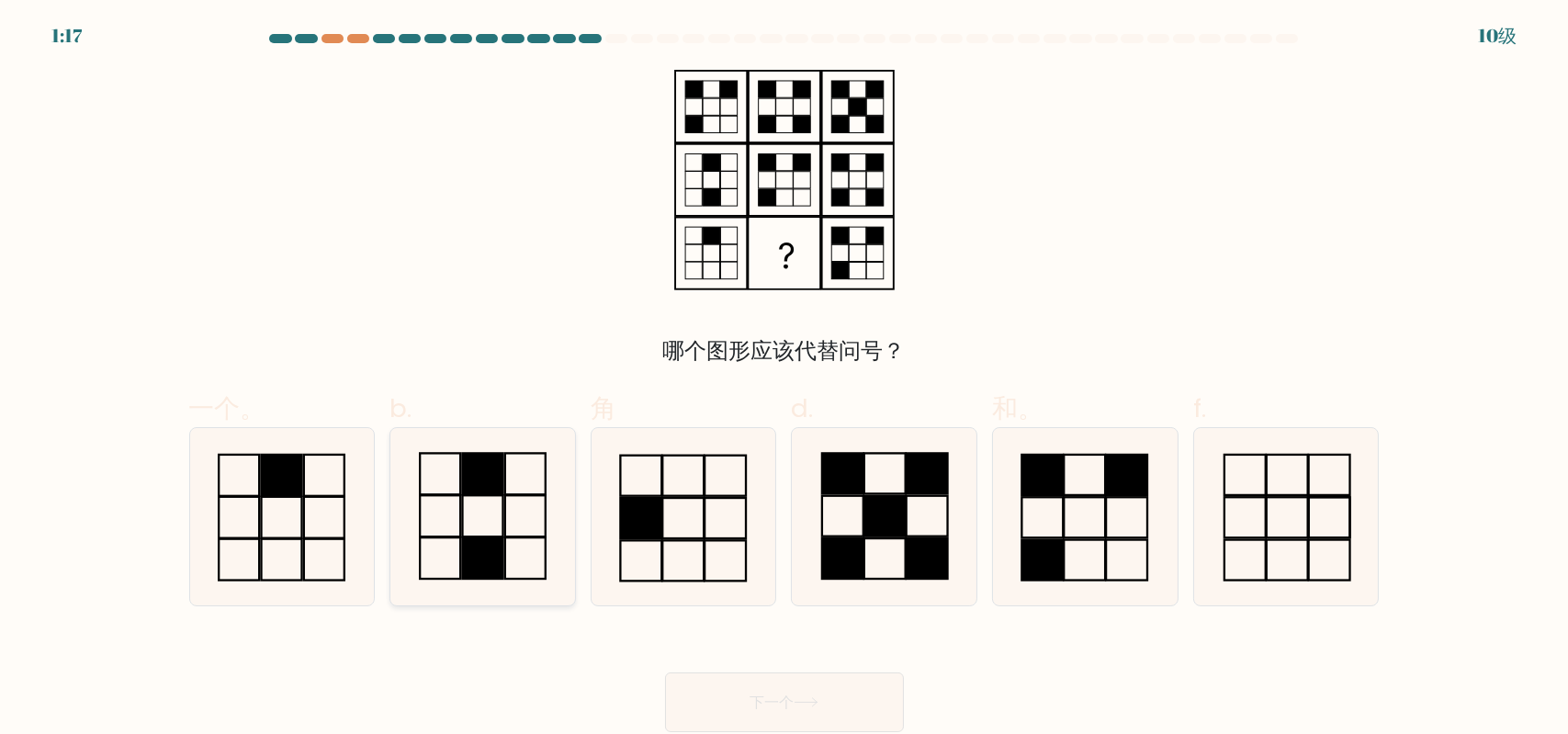
click at [515, 514] on icon at bounding box center [482, 517] width 178 height 178
click at [784, 379] on input "b." at bounding box center [784, 374] width 1 height 12
radio input "true"
click at [793, 688] on button "下一个" at bounding box center [784, 702] width 239 height 60
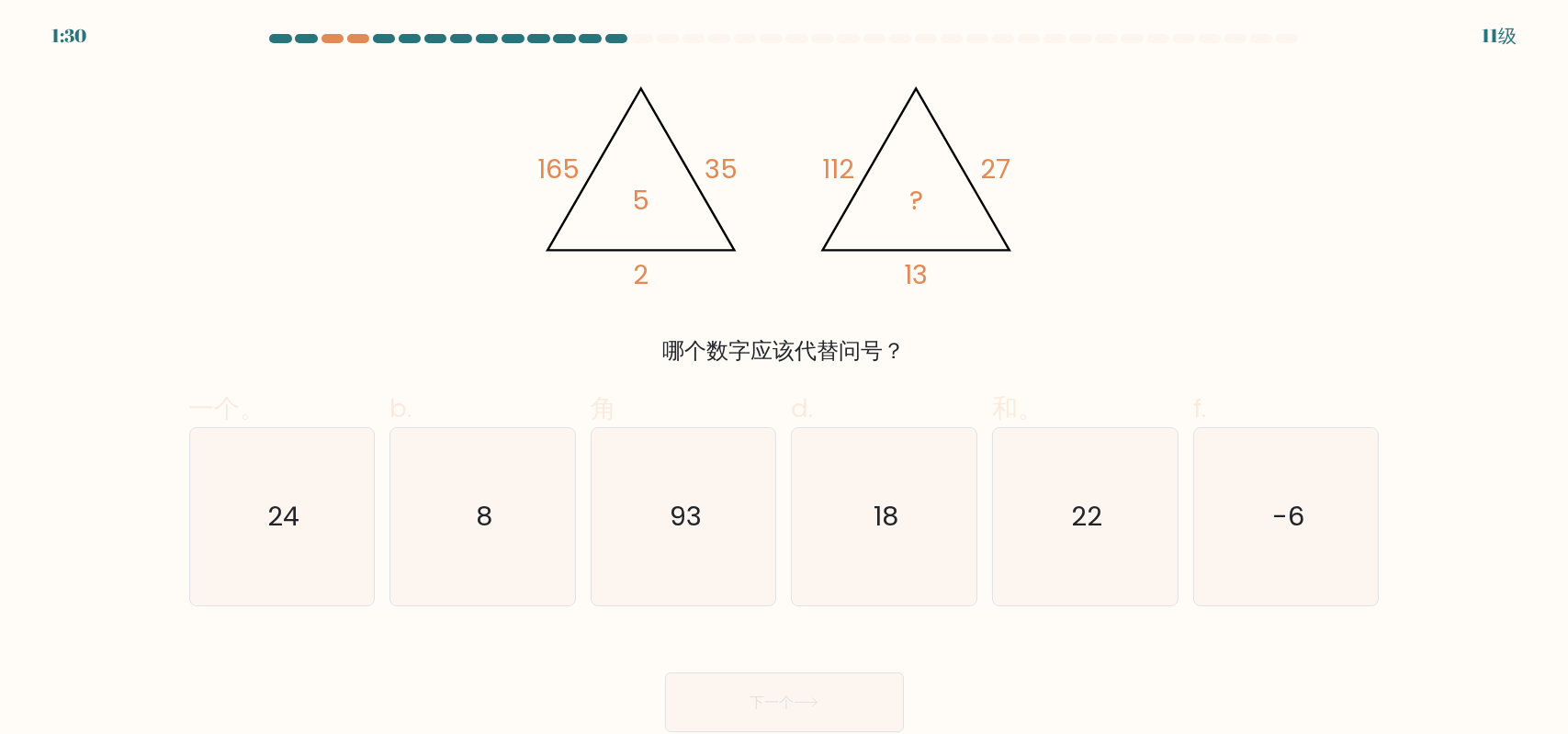
click at [1505, 645] on form at bounding box center [784, 382] width 1568 height 698
click at [219, 243] on div "@import url('https://fonts.googleapis.com/css?family=Abril+Fatface:400,100,100i…" at bounding box center [784, 219] width 1213 height 298
click at [581, 265] on icon "@import url('https://fonts.googleapis.com/css?family=Abril+Fatface:400,100,100i…" at bounding box center [784, 181] width 506 height 221
click at [663, 259] on icon "@import url('https://fonts.googleapis.com/css?family=Abril+Fatface:400,100,100i…" at bounding box center [784, 181] width 506 height 221
click at [1071, 308] on div "@import url('https://fonts.googleapis.com/css?family=Abril+Fatface:400,100,100i…" at bounding box center [784, 219] width 1213 height 298
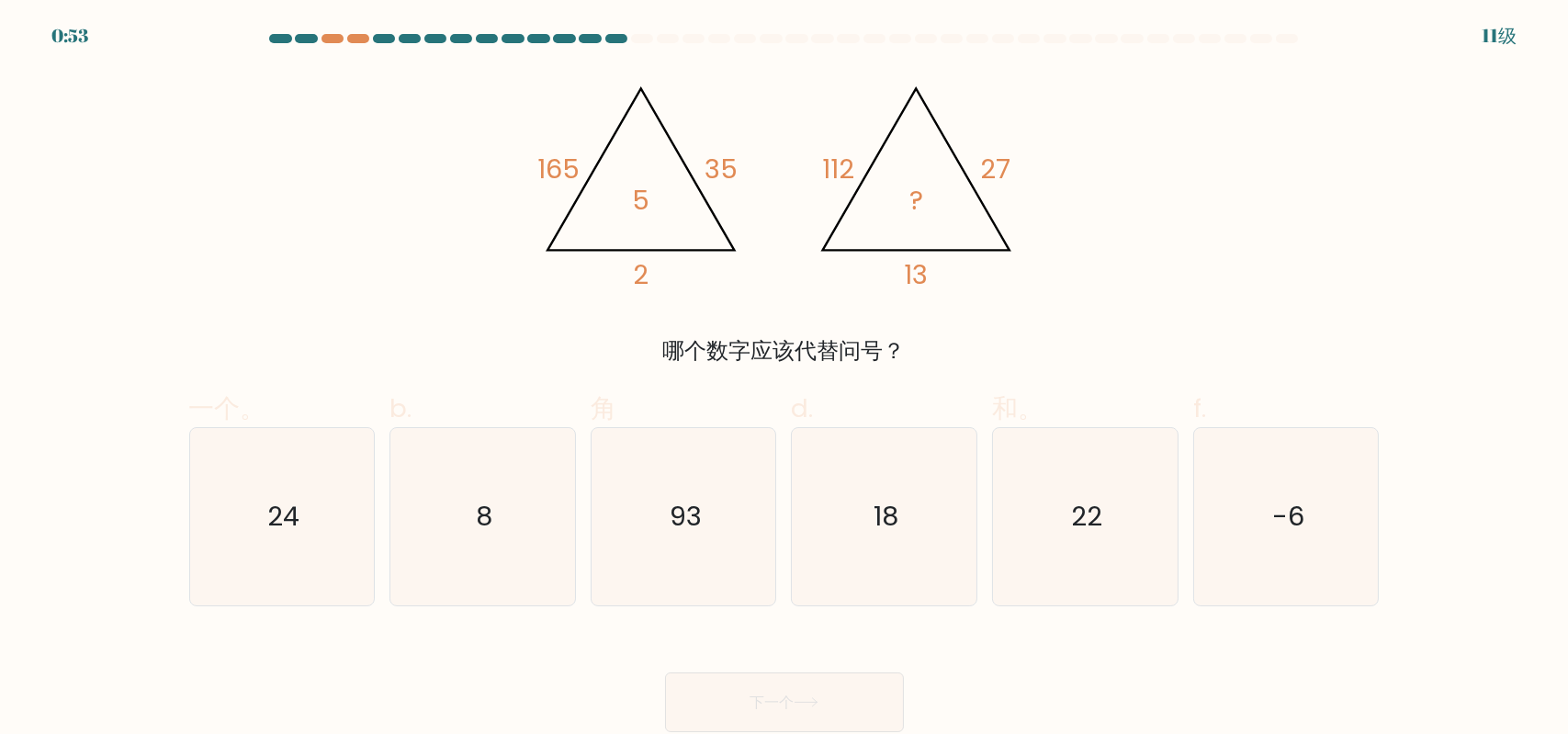
click at [737, 304] on div "@import url('https://fonts.googleapis.com/css?family=Abril+Fatface:400,100,100i…" at bounding box center [784, 219] width 1213 height 298
click at [268, 220] on div "@import url('https://fonts.googleapis.com/css?family=Abril+Fatface:400,100,100i…" at bounding box center [784, 219] width 1213 height 298
click at [1052, 542] on icon "22" at bounding box center [1085, 517] width 178 height 178
click at [785, 379] on input "和。 22" at bounding box center [784, 374] width 1 height 12
radio input "true"
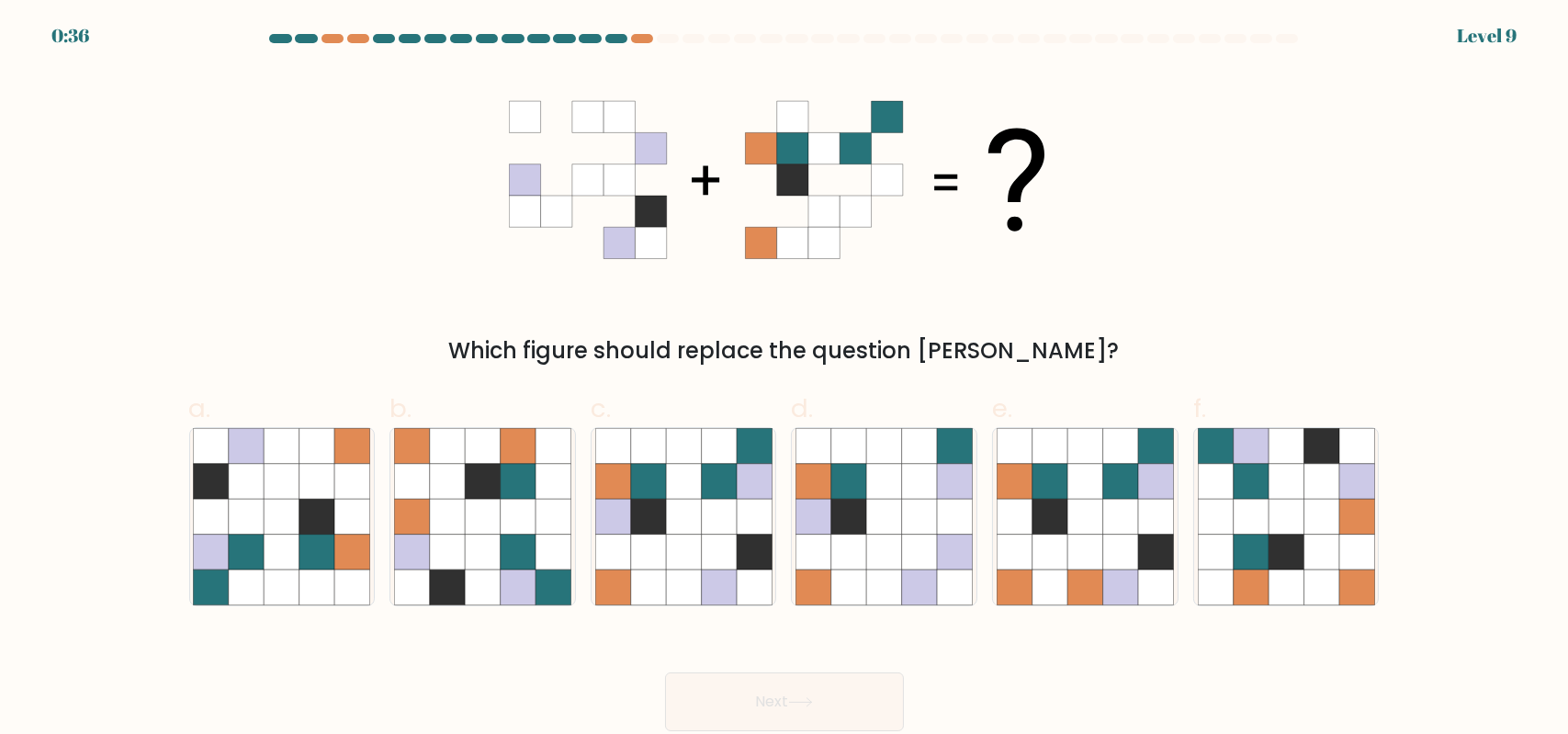
click at [163, 258] on form at bounding box center [784, 382] width 1568 height 697
click at [694, 535] on icon at bounding box center [683, 552] width 35 height 35
click at [784, 379] on input "c." at bounding box center [784, 374] width 1 height 12
radio input "true"
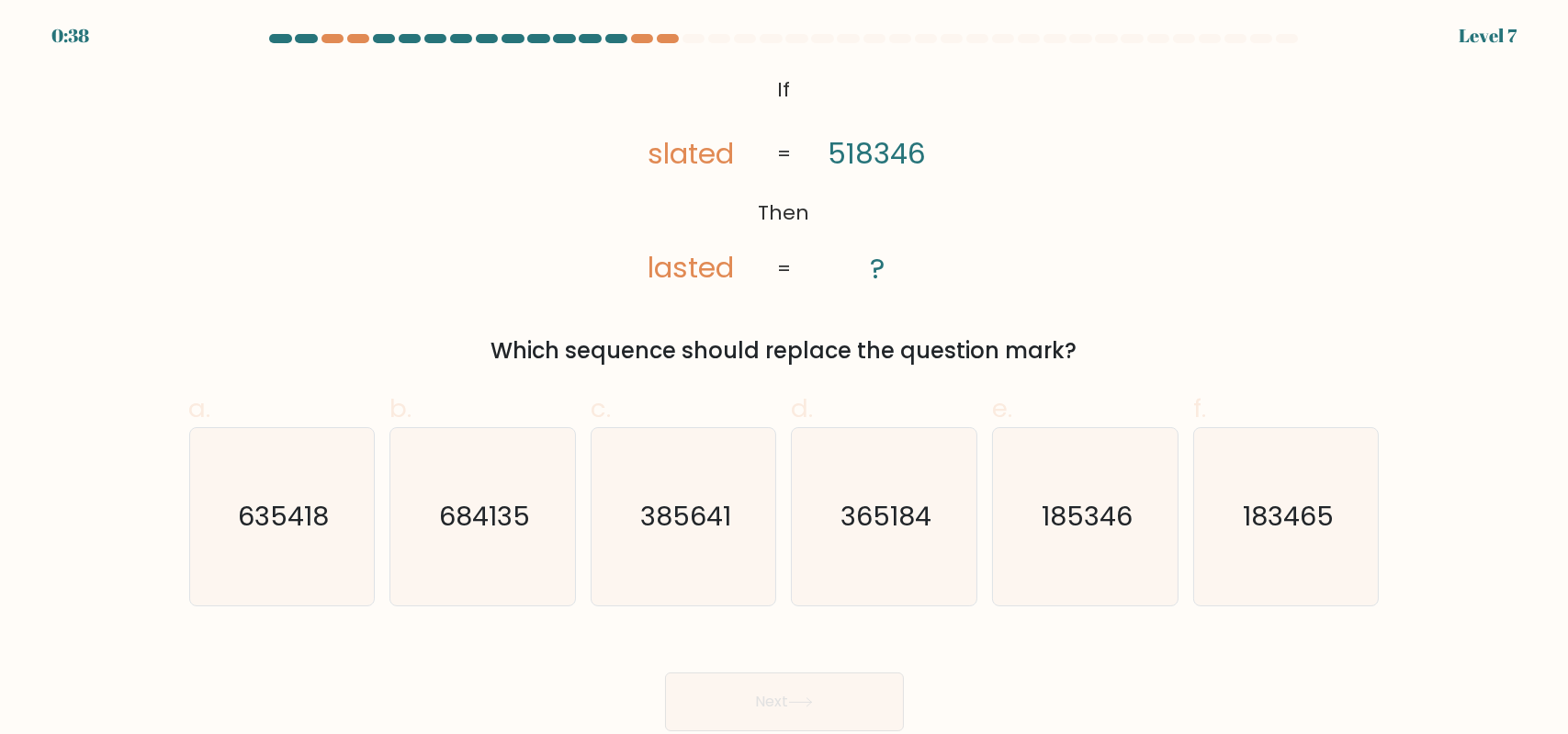
click at [386, 36] on div at bounding box center [383, 38] width 22 height 10
click at [347, 39] on at bounding box center [784, 38] width 1032 height 10
click at [327, 37] on div at bounding box center [332, 38] width 22 height 10
click at [297, 39] on div at bounding box center [305, 38] width 22 height 10
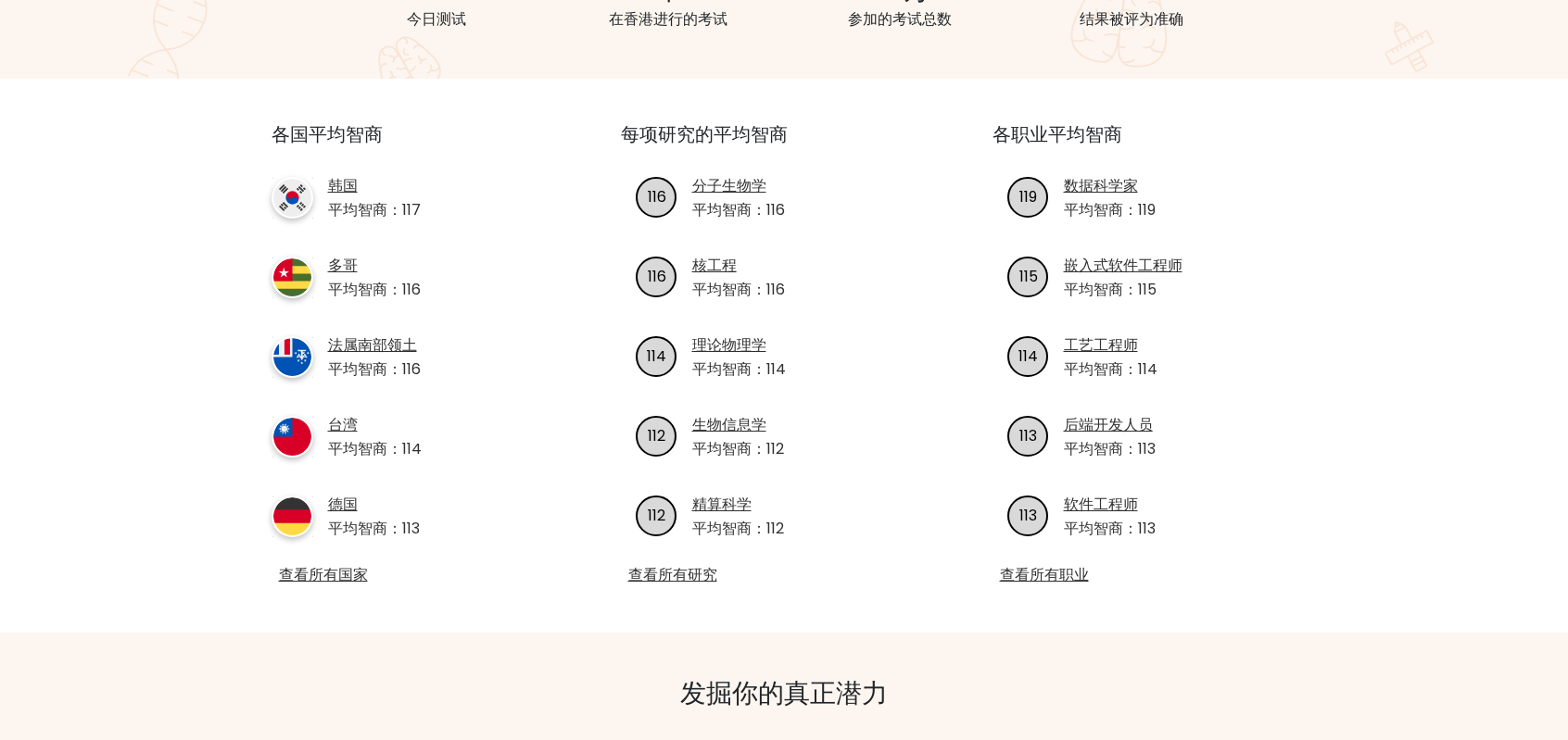
scroll to position [556, 0]
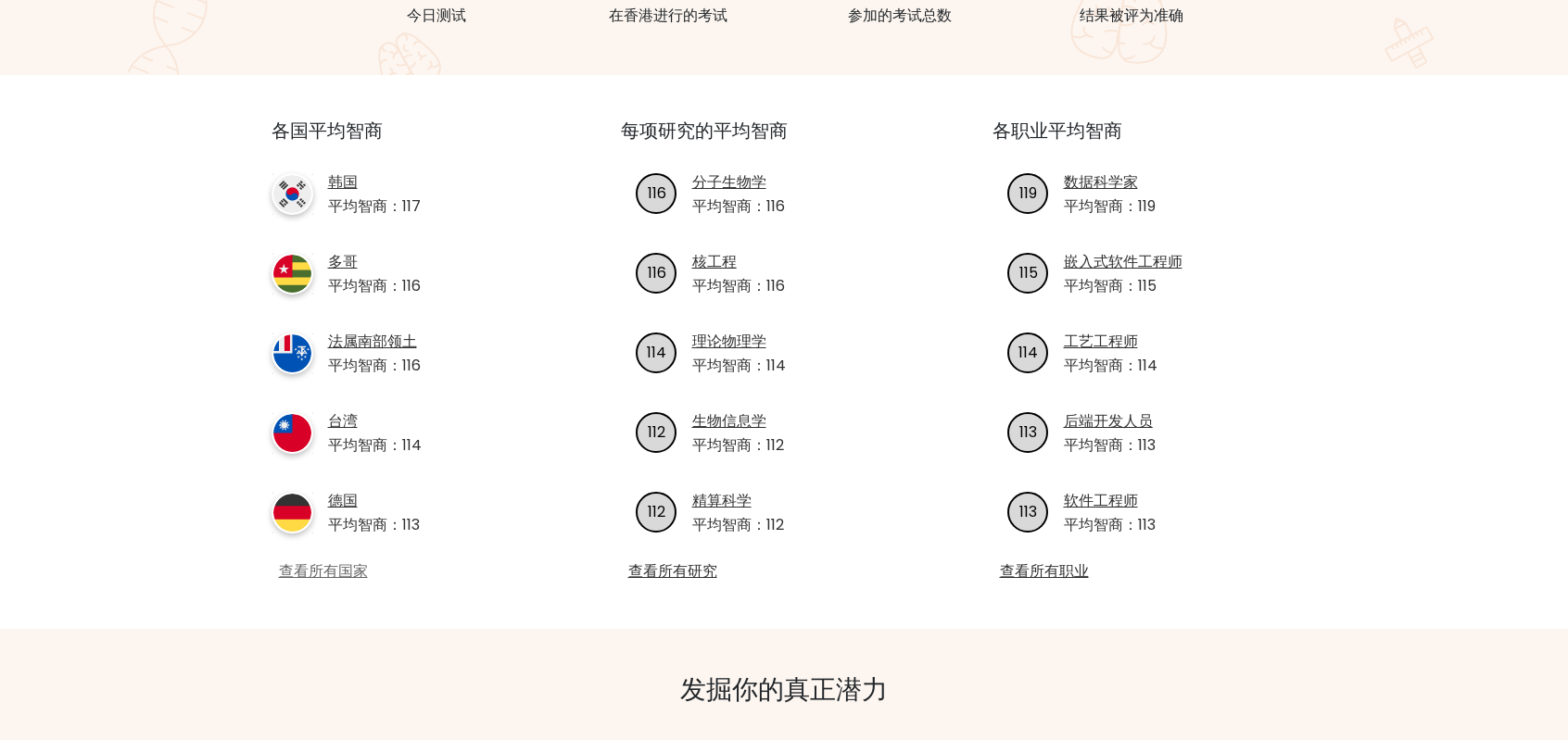
click at [304, 580] on font "查看所有国家" at bounding box center [324, 571] width 89 height 21
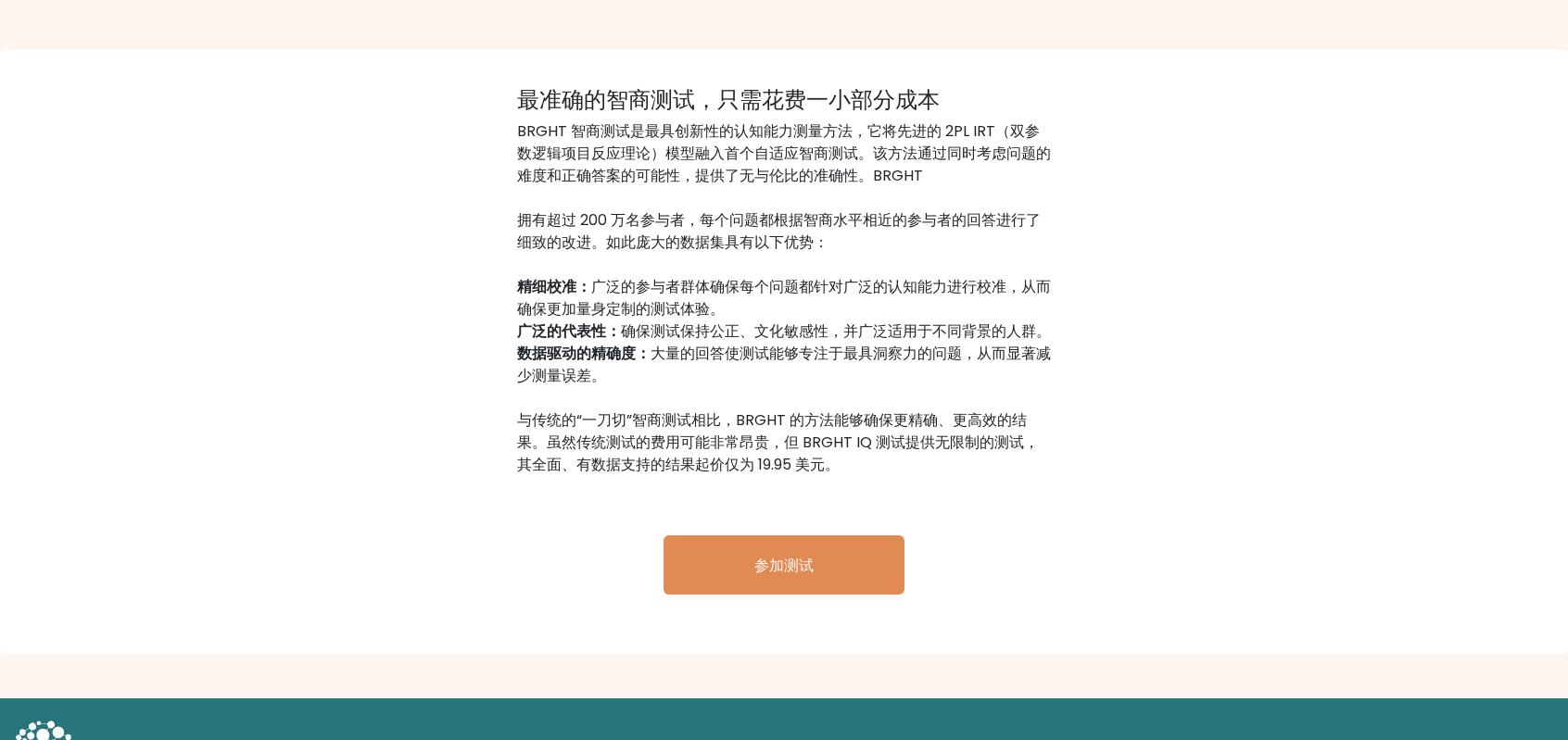
scroll to position [2792, 0]
